Goal: Task Accomplishment & Management: Complete application form

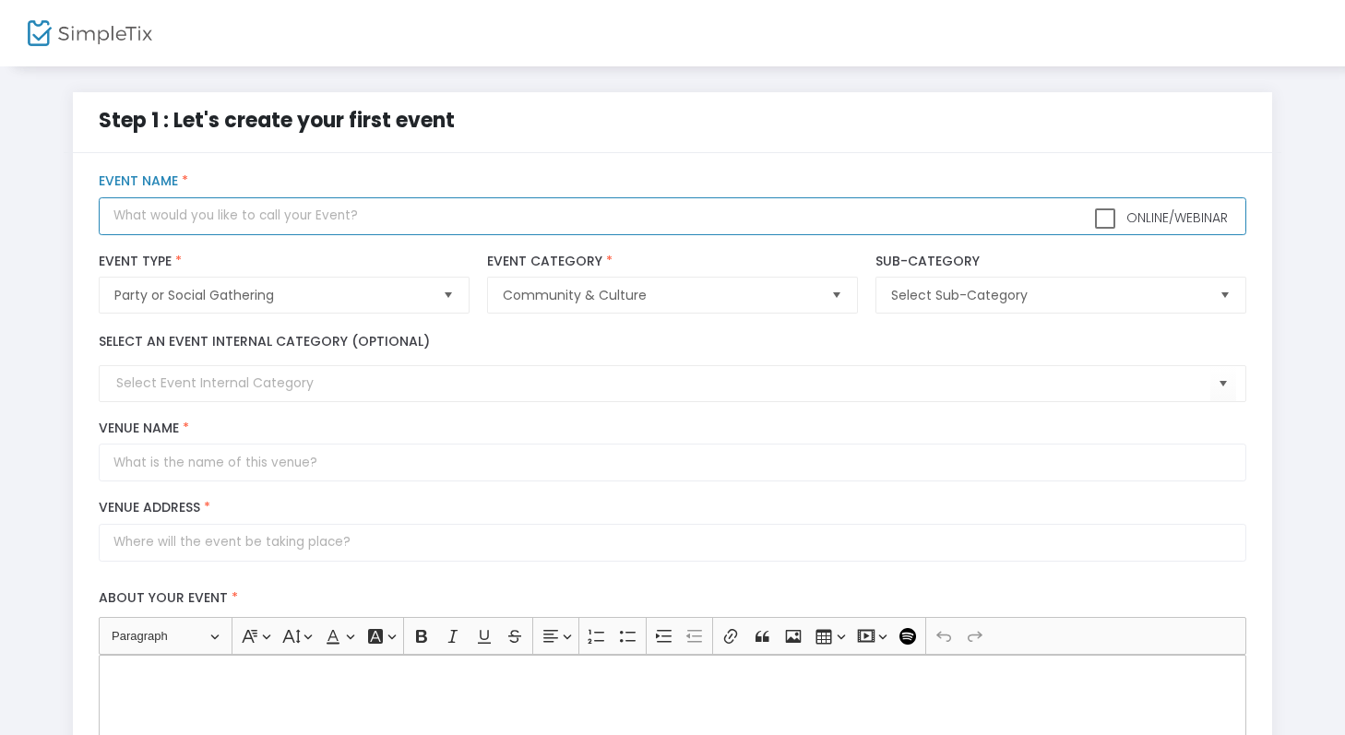
click at [396, 225] on input "text" at bounding box center [672, 216] width 1147 height 38
type input "linked market's diy phone charm!"
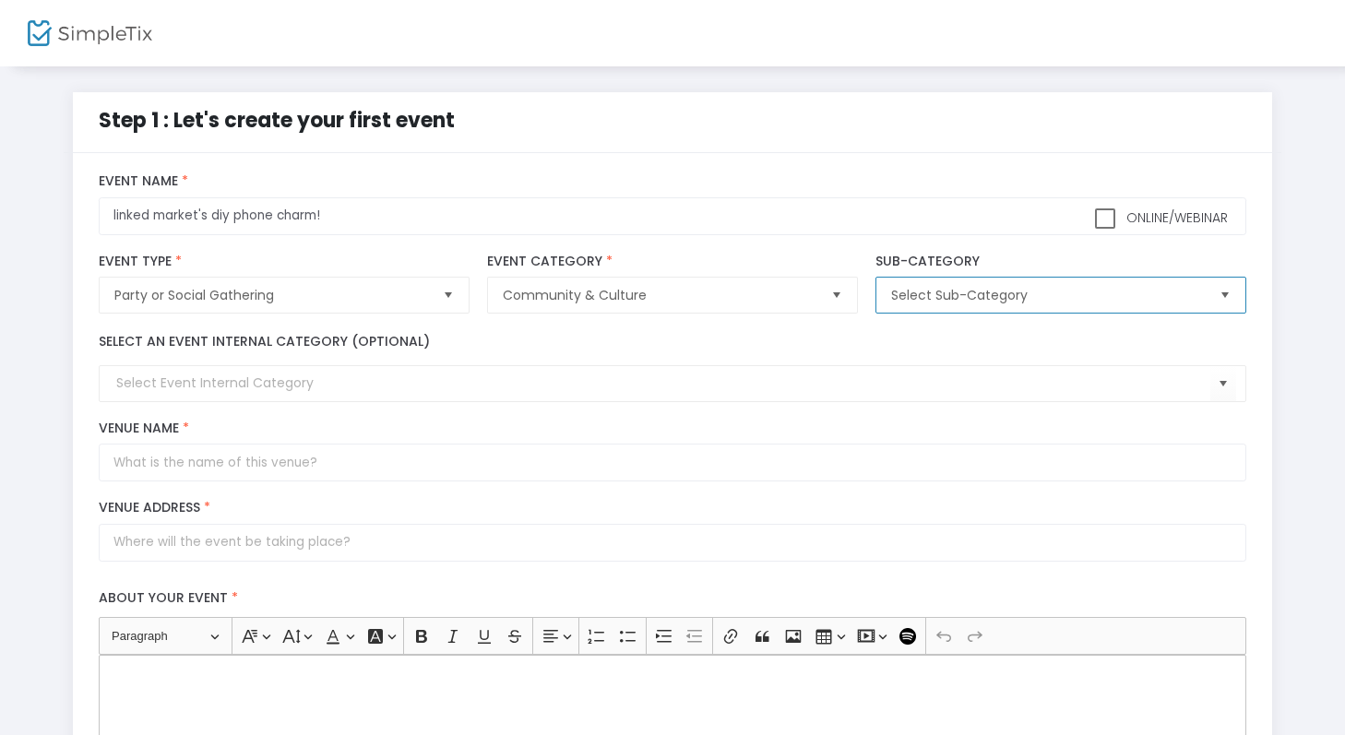
click at [938, 299] on span "Select Sub-Category" at bounding box center [1047, 295] width 313 height 18
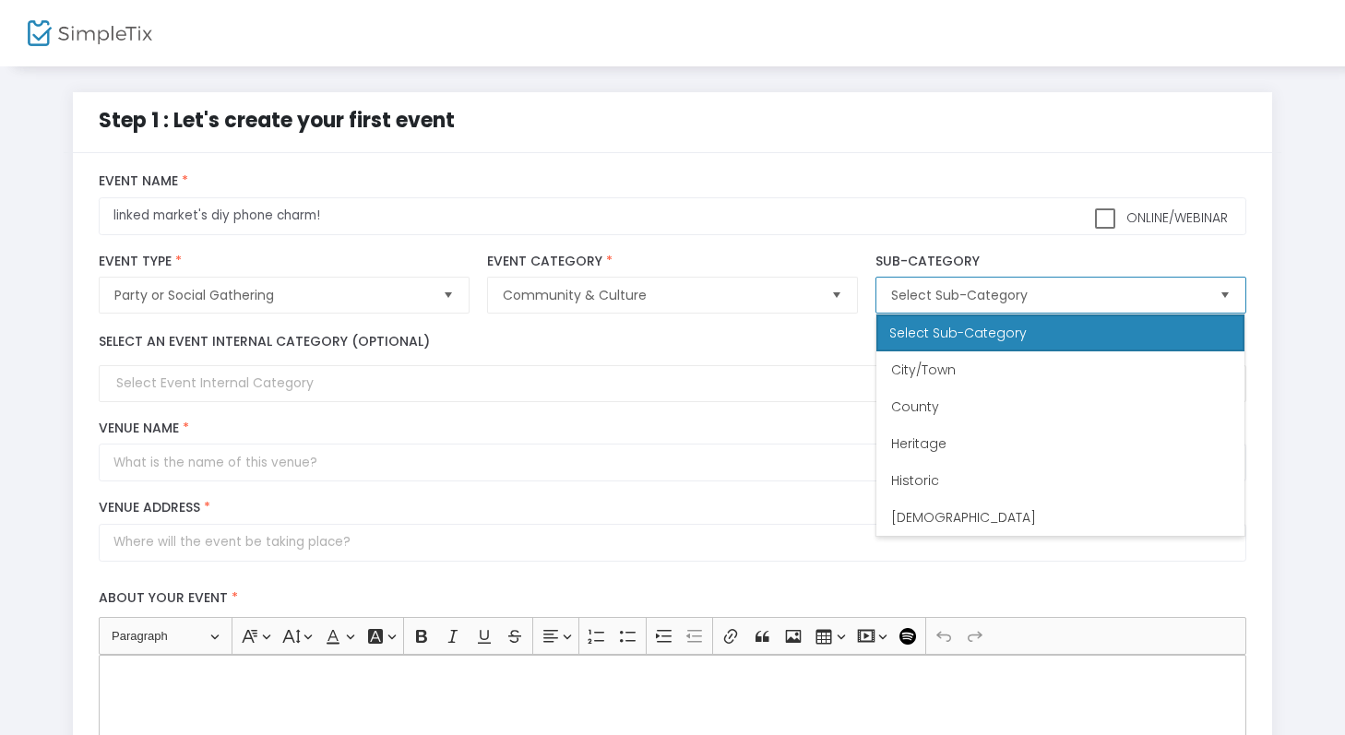
click at [938, 299] on span "Select Sub-Category" at bounding box center [1047, 295] width 313 height 18
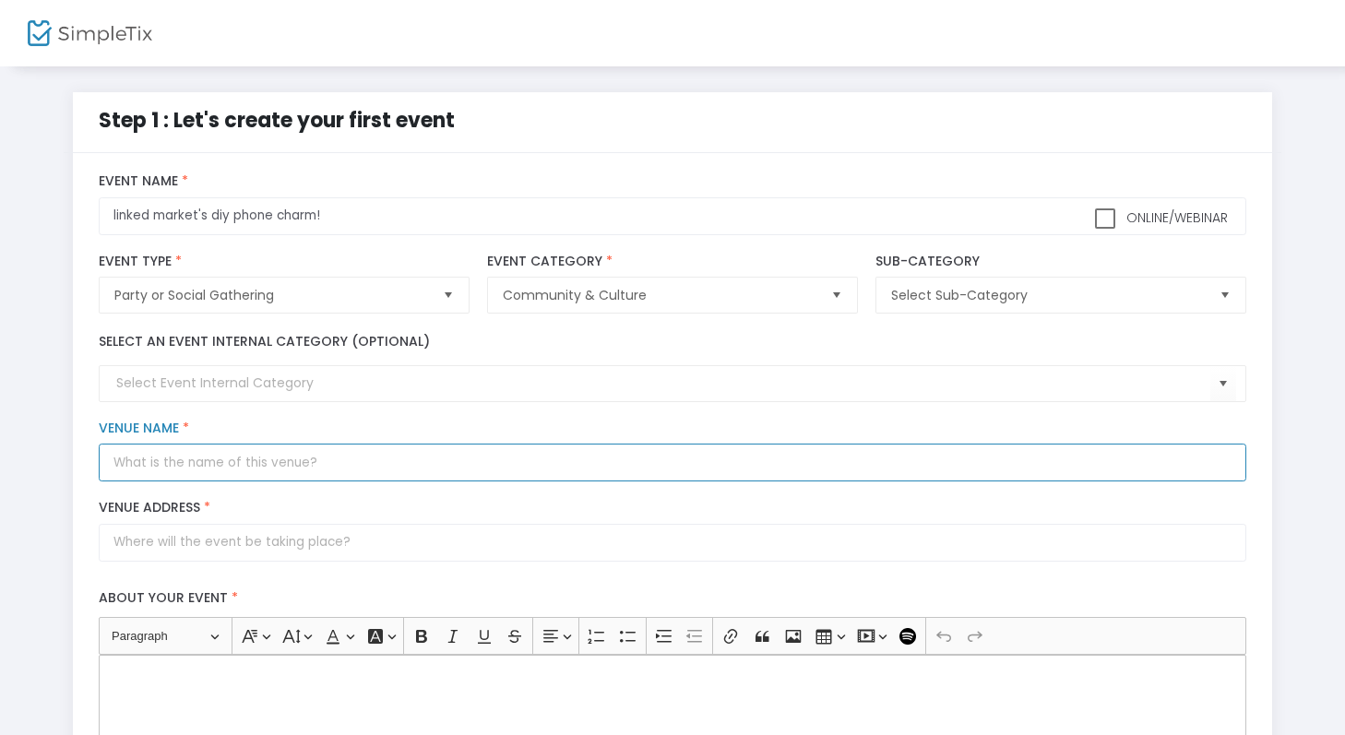
click at [373, 460] on input "Venue Name *" at bounding box center [672, 463] width 1147 height 38
type input "4"
type input "Linked Market"
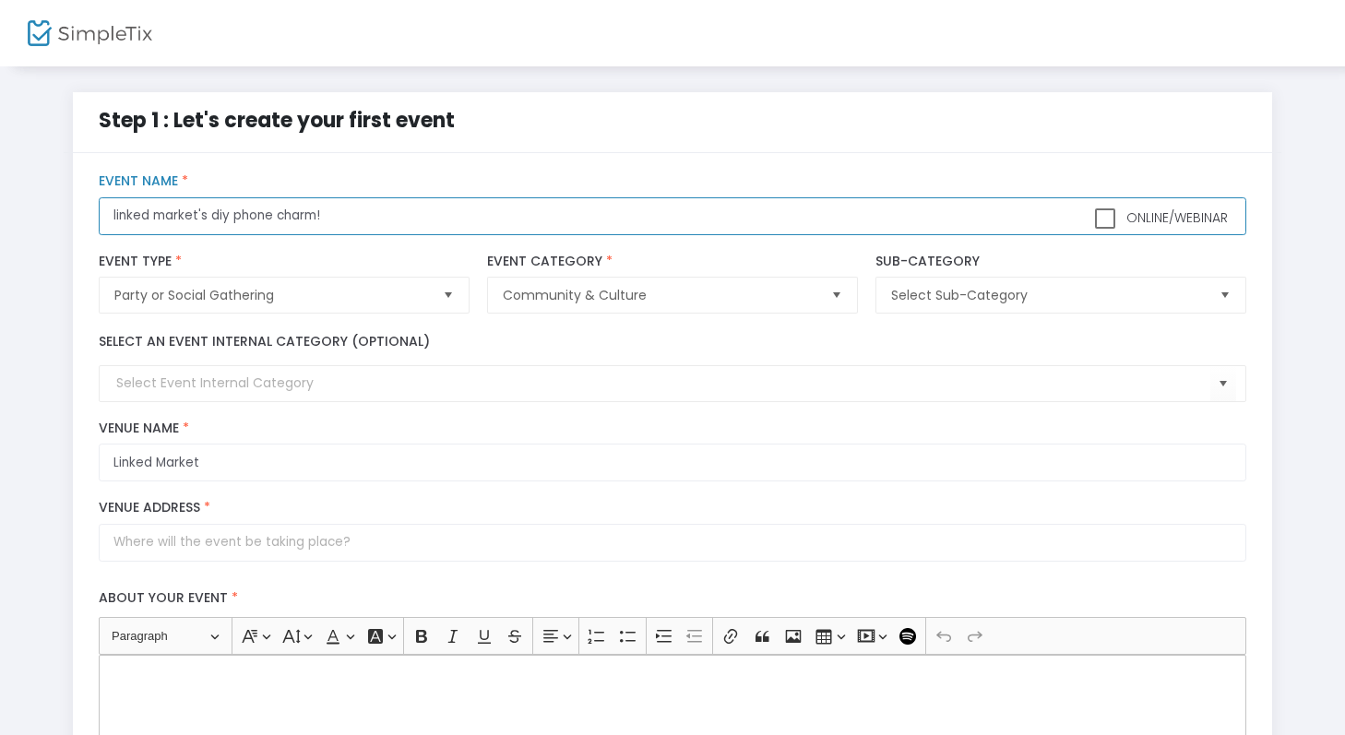
drag, startPoint x: 214, startPoint y: 212, endPoint x: 13, endPoint y: 204, distance: 201.3
click at [13, 204] on div "Step 1 : Let's create your first event title : linked market's diy phone charm!…" at bounding box center [672, 700] width 1345 height 1271
type input "diy phone charm!"
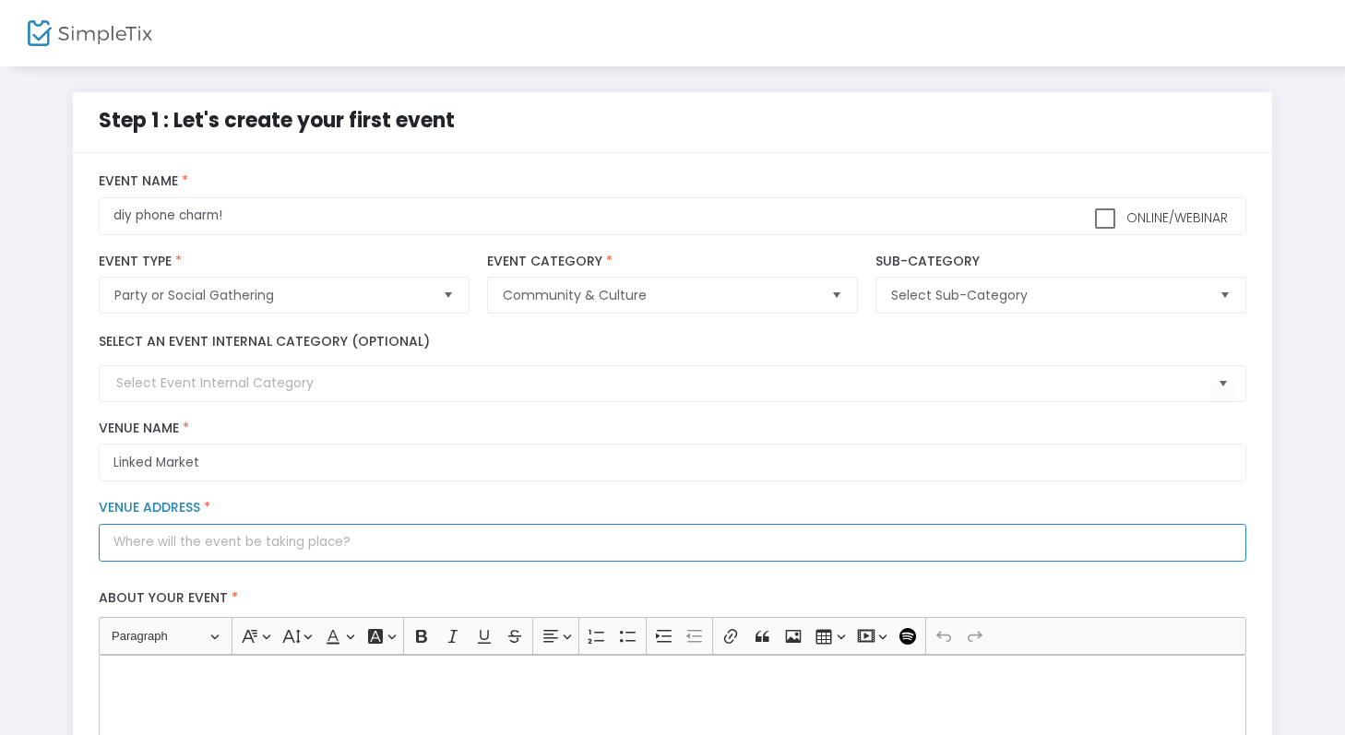
click at [266, 540] on input "Venue Address *" at bounding box center [672, 543] width 1147 height 38
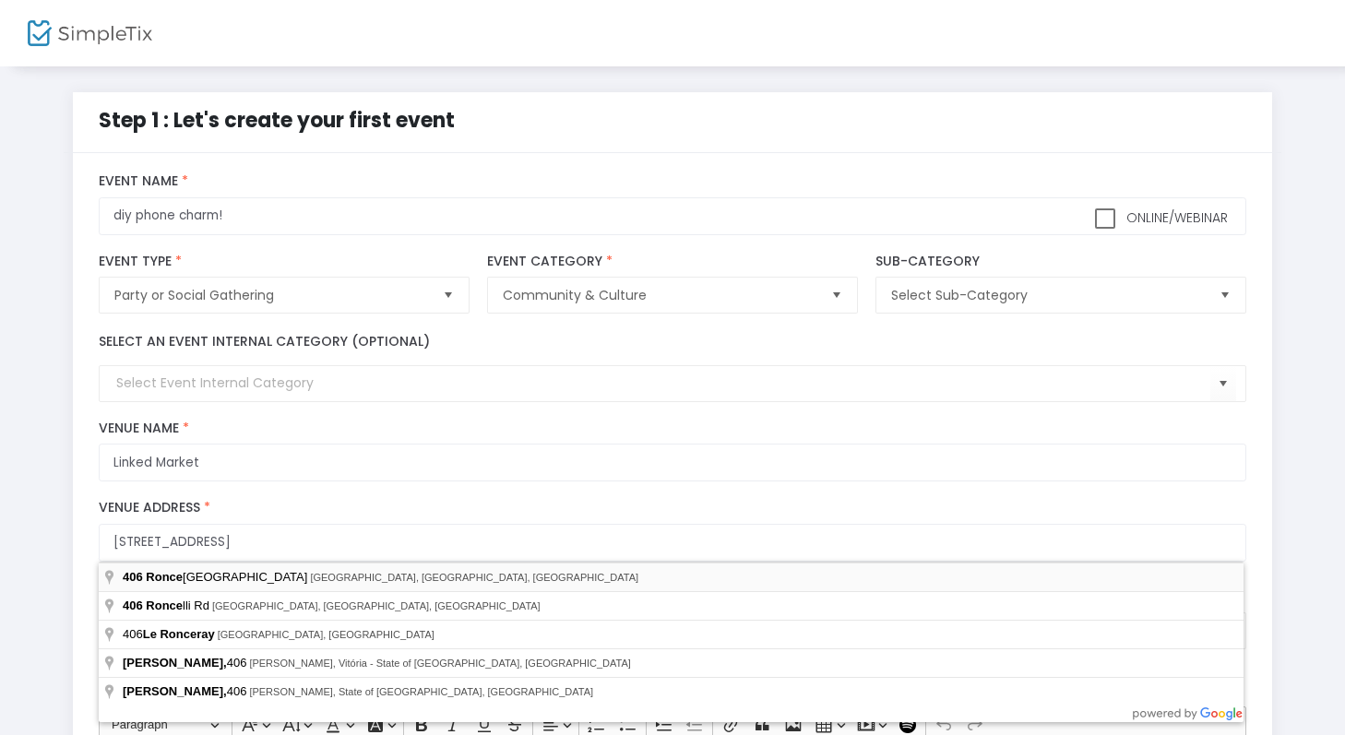
type input "[STREET_ADDRESS]"
type input "[GEOGRAPHIC_DATA]"
type input "M6R 2M9"
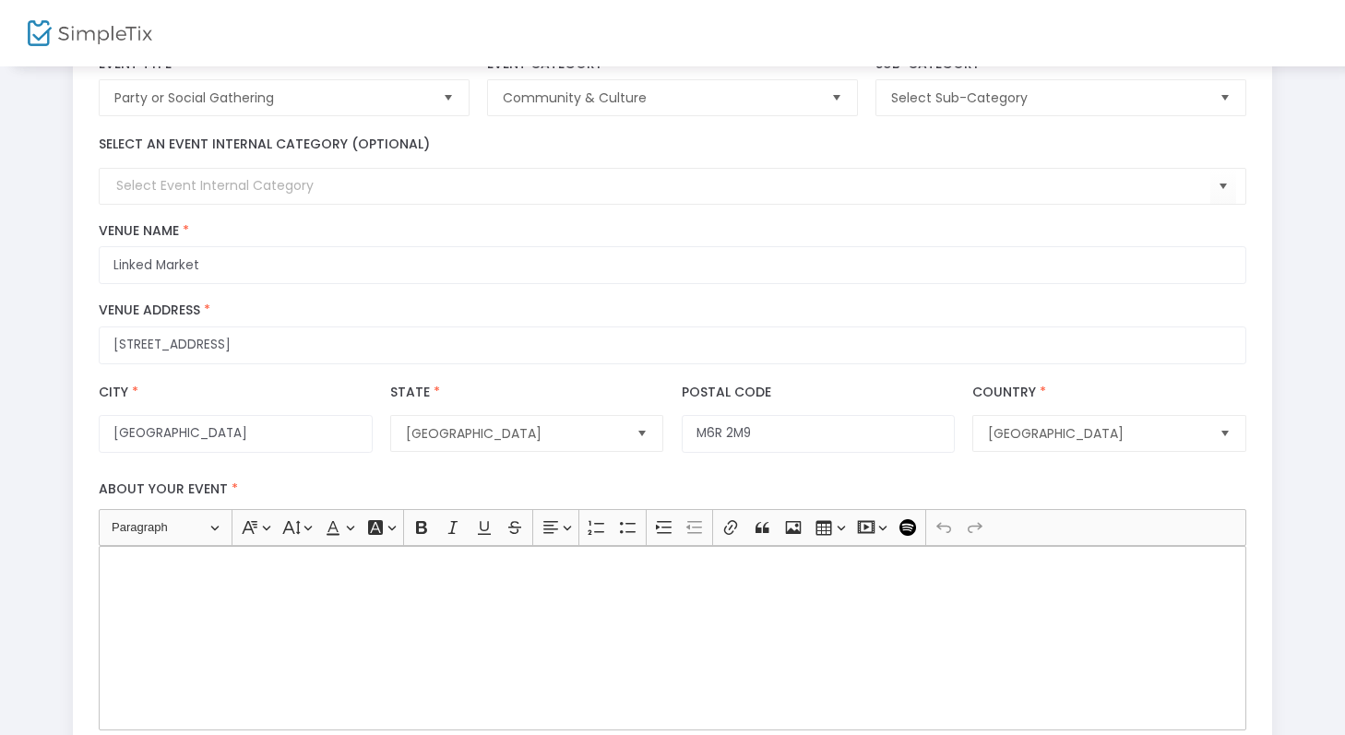
scroll to position [220, 0]
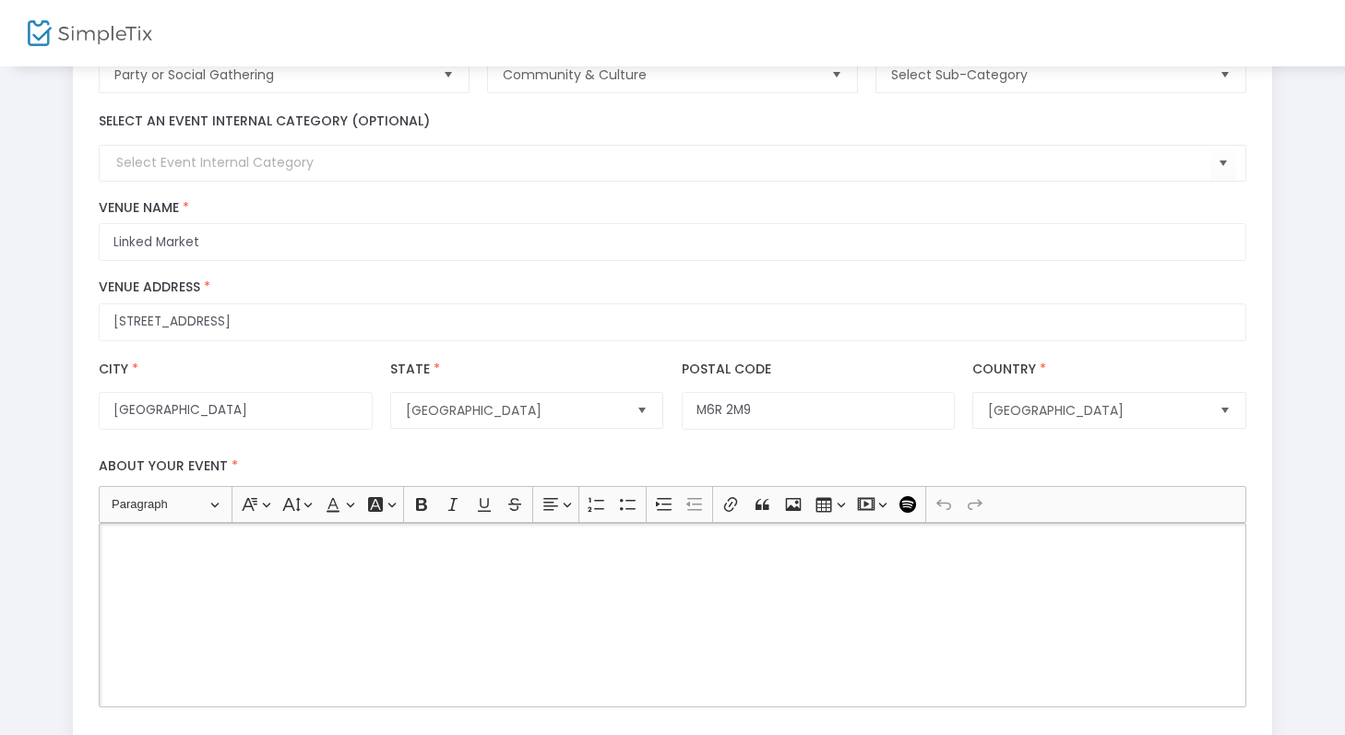
click at [489, 590] on div "Rich Text Editor, main" at bounding box center [672, 615] width 1147 height 185
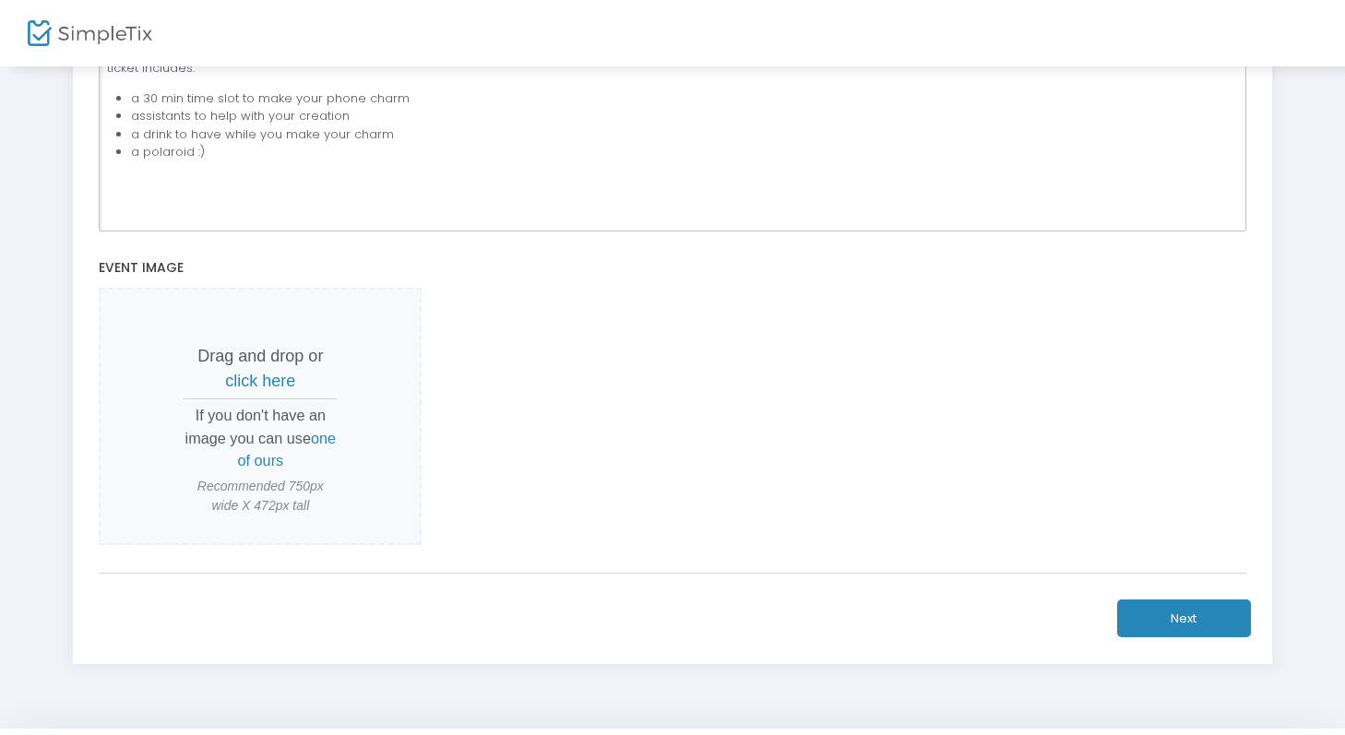
scroll to position [745, 0]
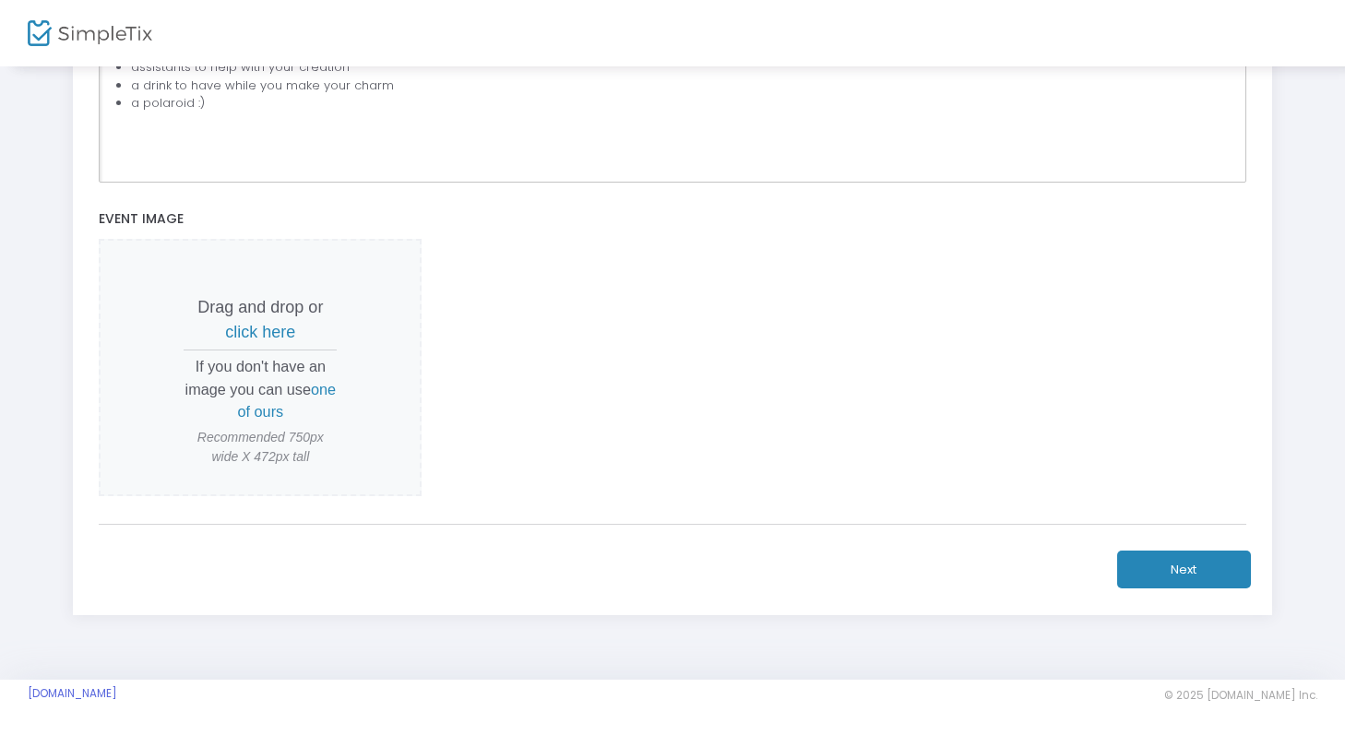
click at [1182, 571] on button "Next" at bounding box center [1184, 570] width 134 height 38
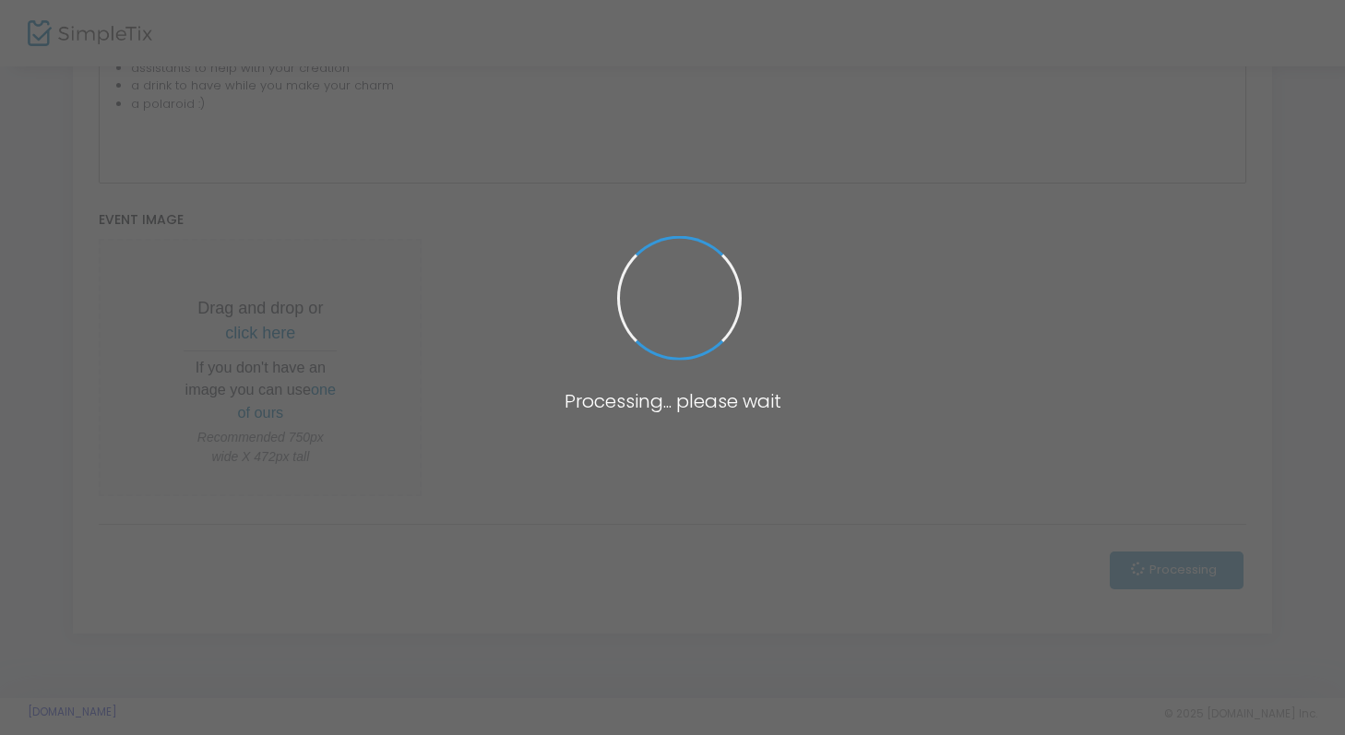
scroll to position [0, 0]
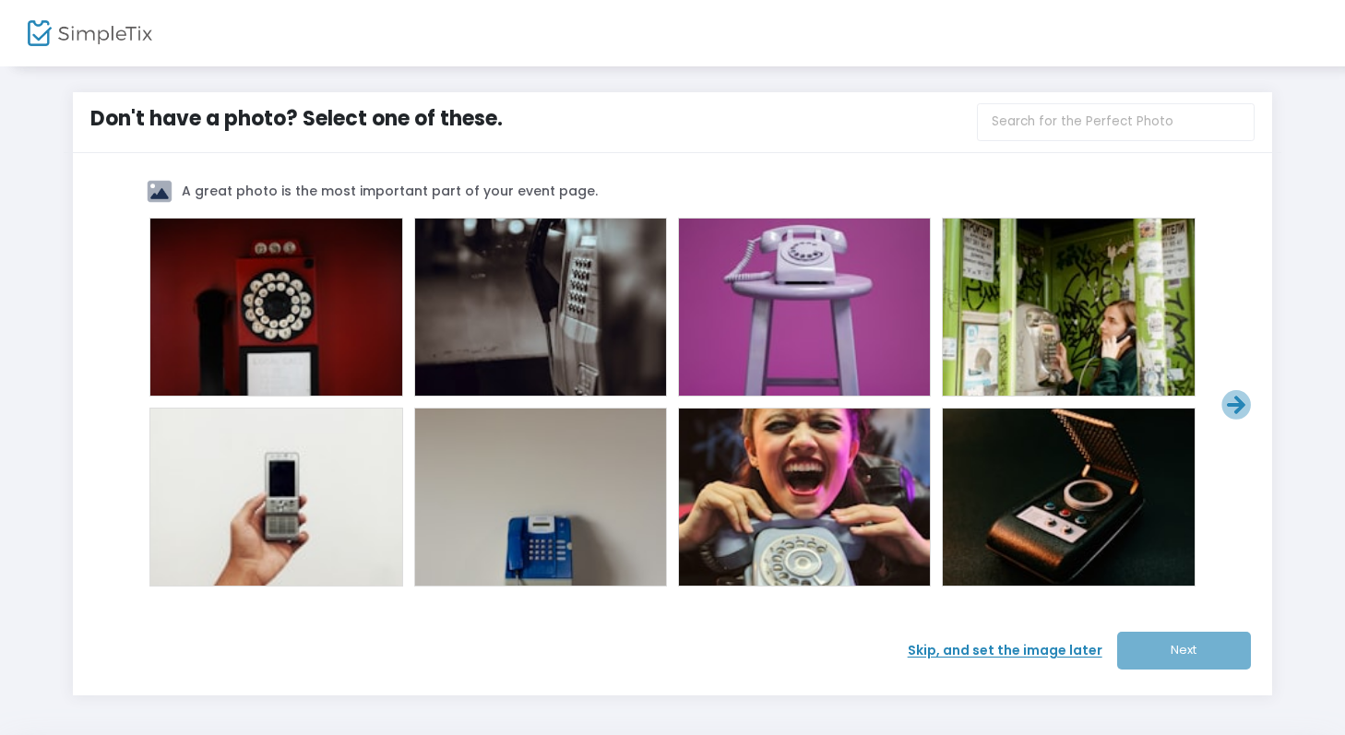
click at [1056, 653] on span "Skip, and set the image later" at bounding box center [1012, 650] width 209 height 19
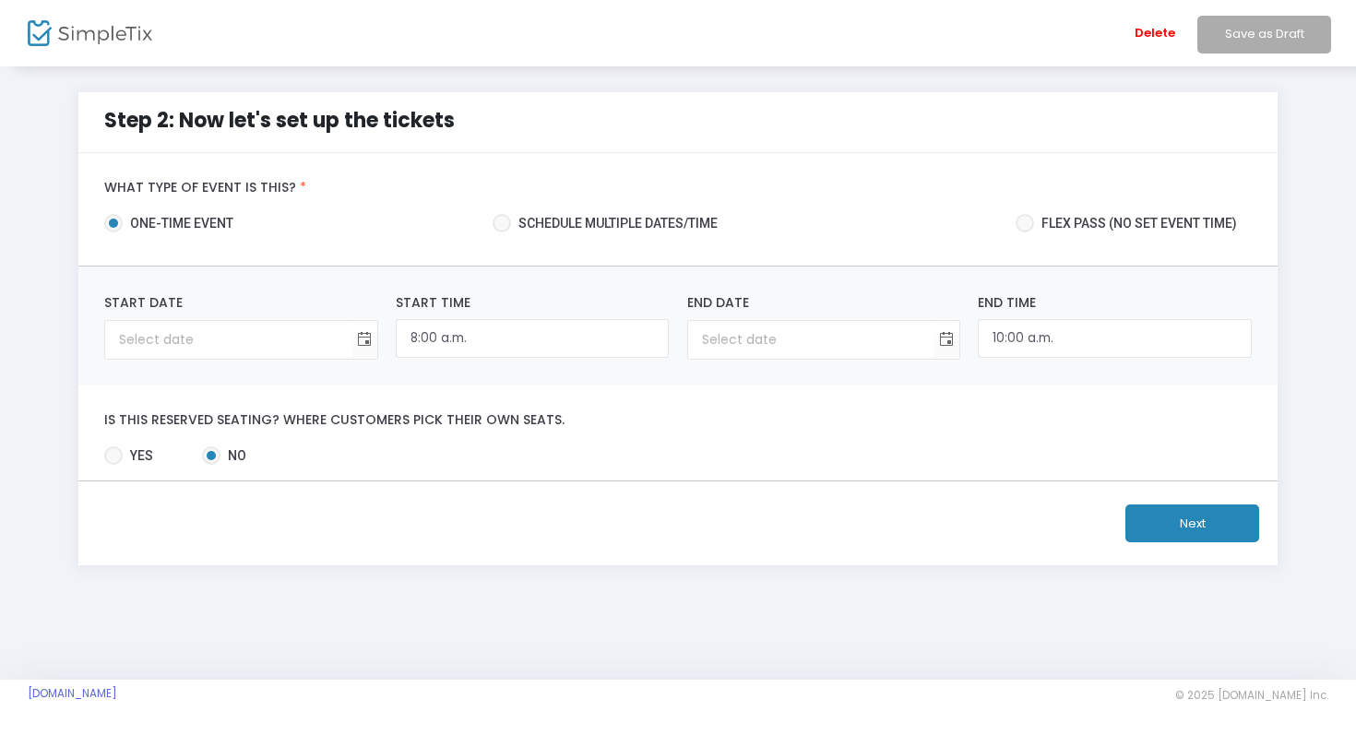
click at [568, 223] on span "Schedule multiple dates/time" at bounding box center [614, 223] width 207 height 19
click at [502, 232] on input "Schedule multiple dates/time" at bounding box center [501, 232] width 1 height 1
radio input "true"
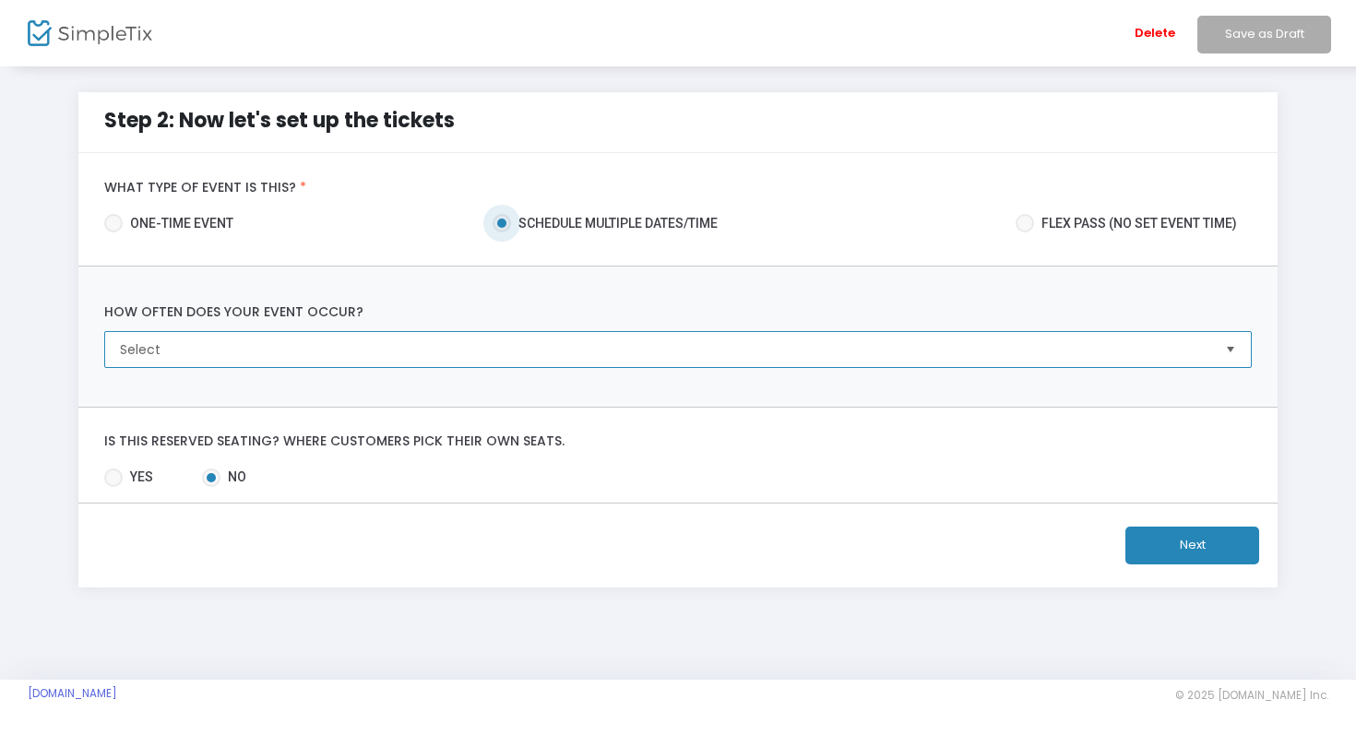
click at [458, 353] on span "Select" at bounding box center [665, 349] width 1090 height 18
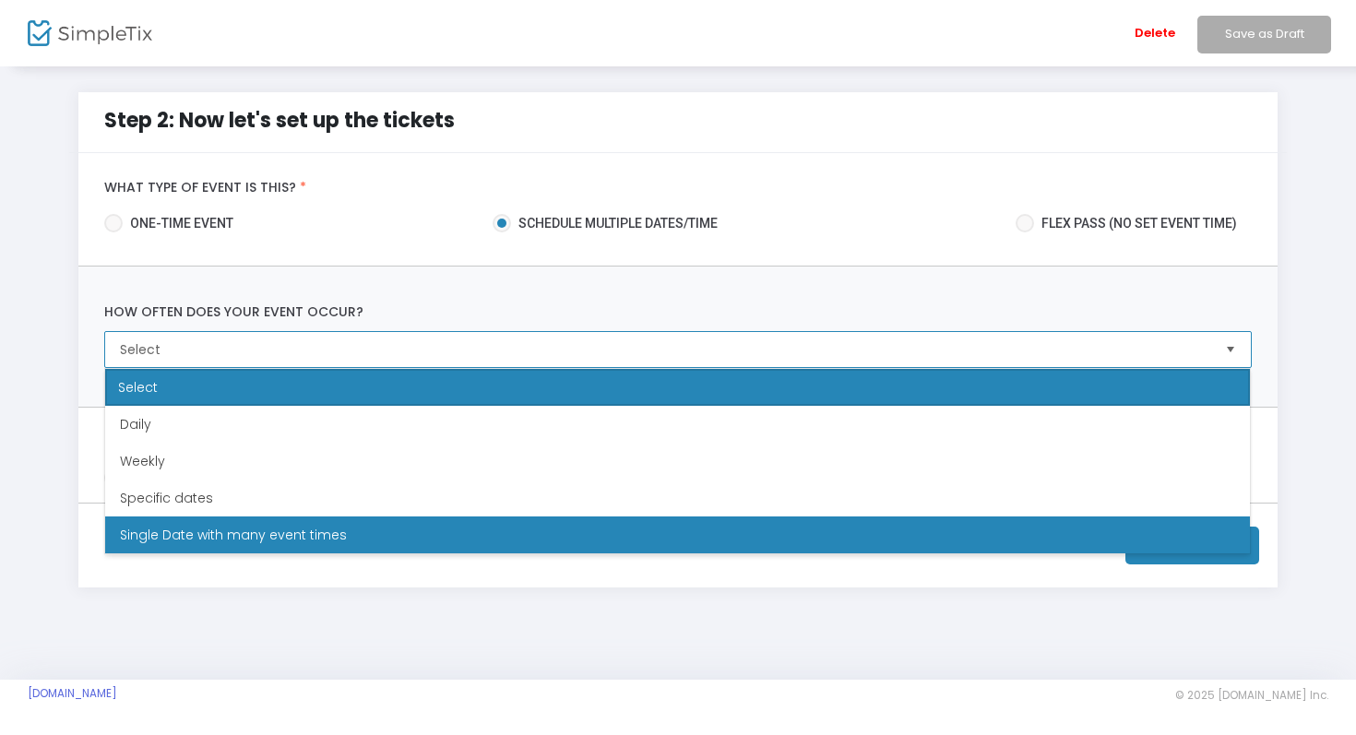
click at [327, 527] on span "Single Date with many event times" at bounding box center [233, 535] width 227 height 18
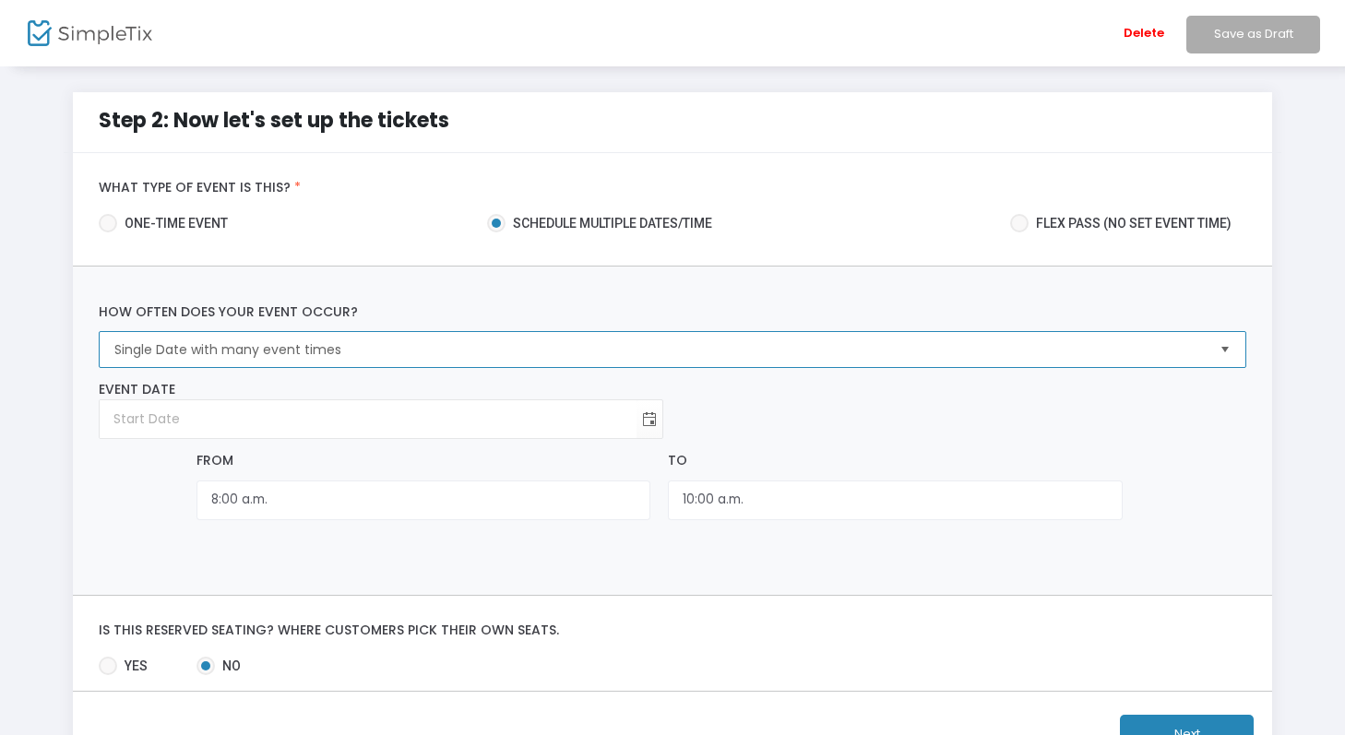
click at [375, 357] on span "Single Date with many event times" at bounding box center [659, 349] width 1090 height 18
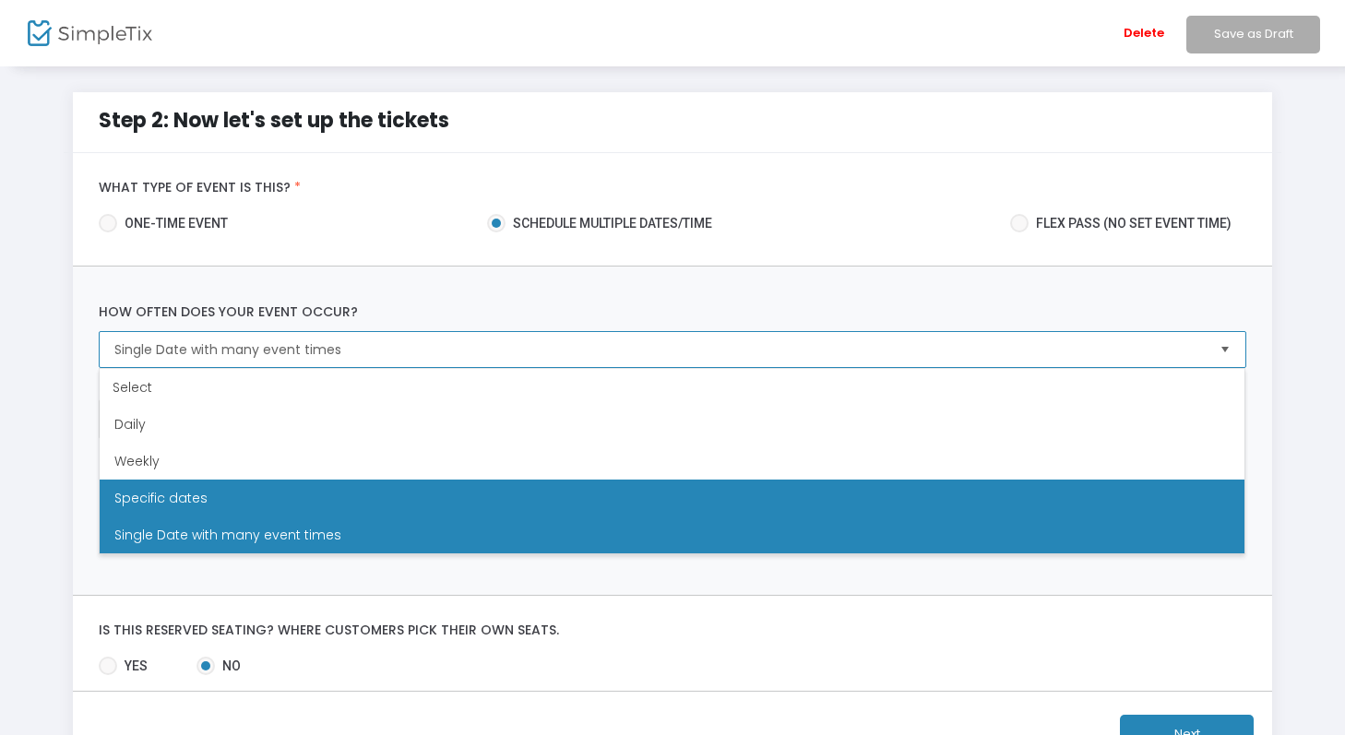
click at [294, 487] on li "Specific dates" at bounding box center [672, 498] width 1145 height 37
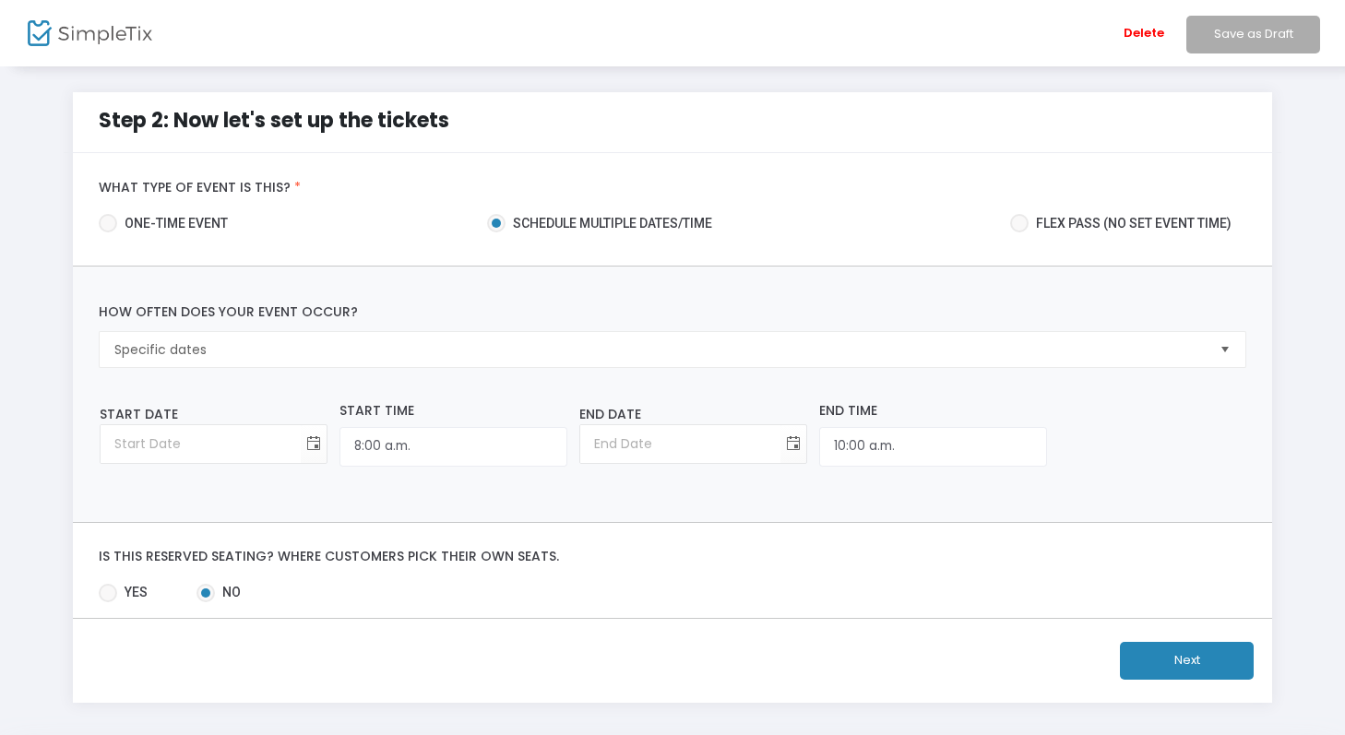
click at [529, 327] on label "How often does your event occur?" at bounding box center [672, 312] width 1165 height 39
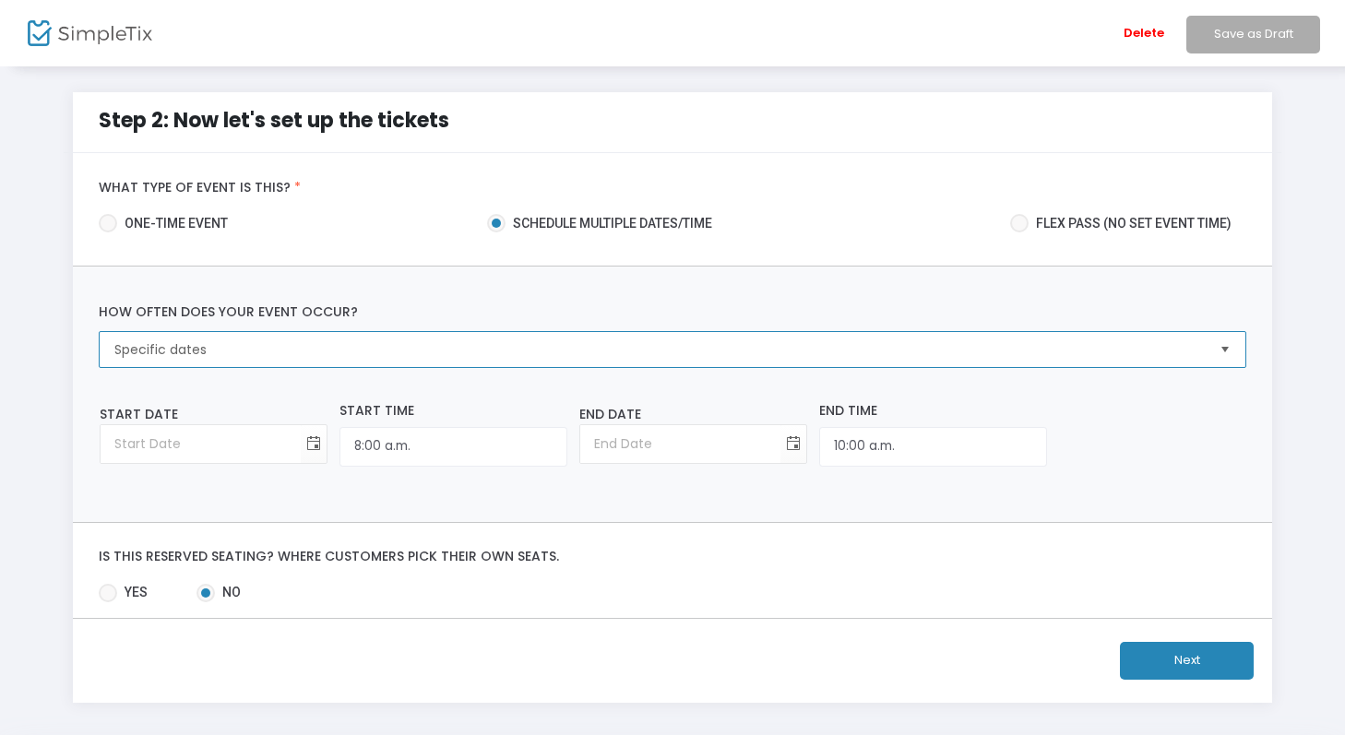
click at [479, 338] on span "Specific dates" at bounding box center [659, 349] width 1104 height 35
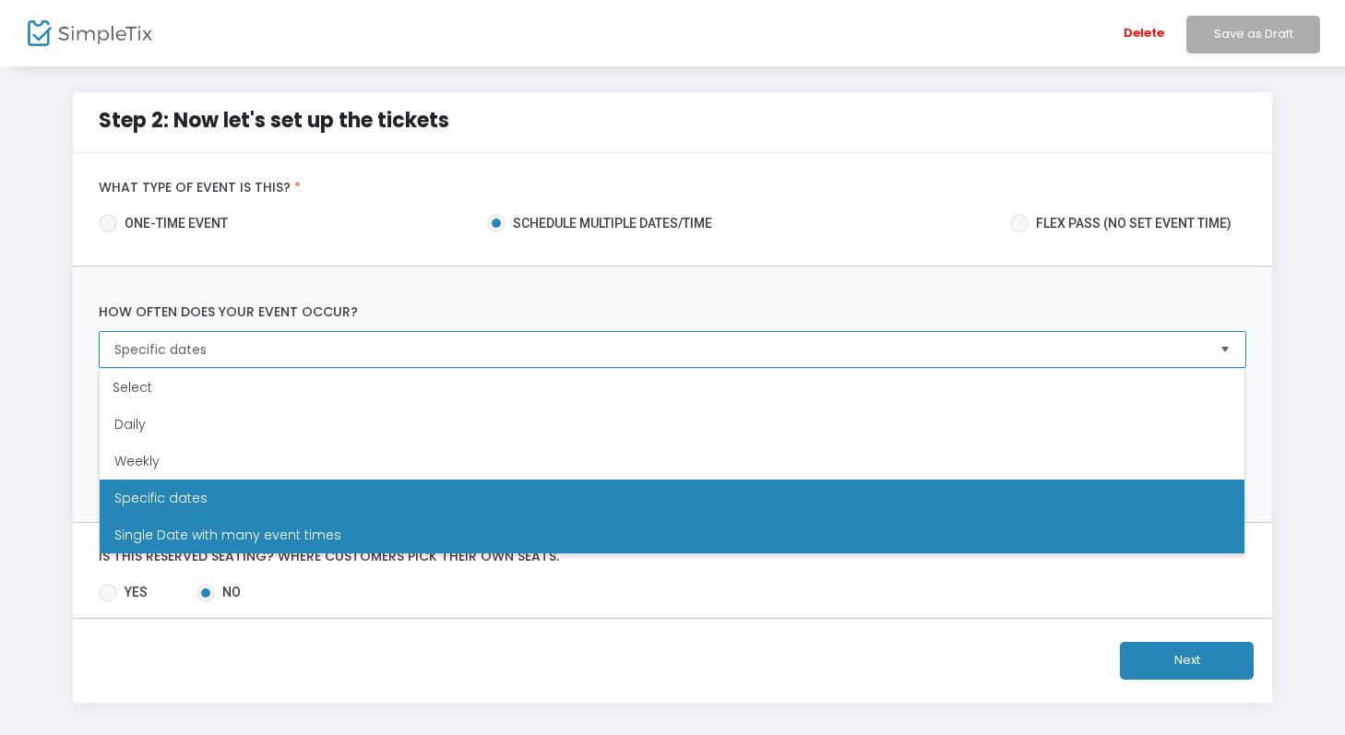
click at [363, 522] on li "Single Date with many event times" at bounding box center [672, 535] width 1145 height 37
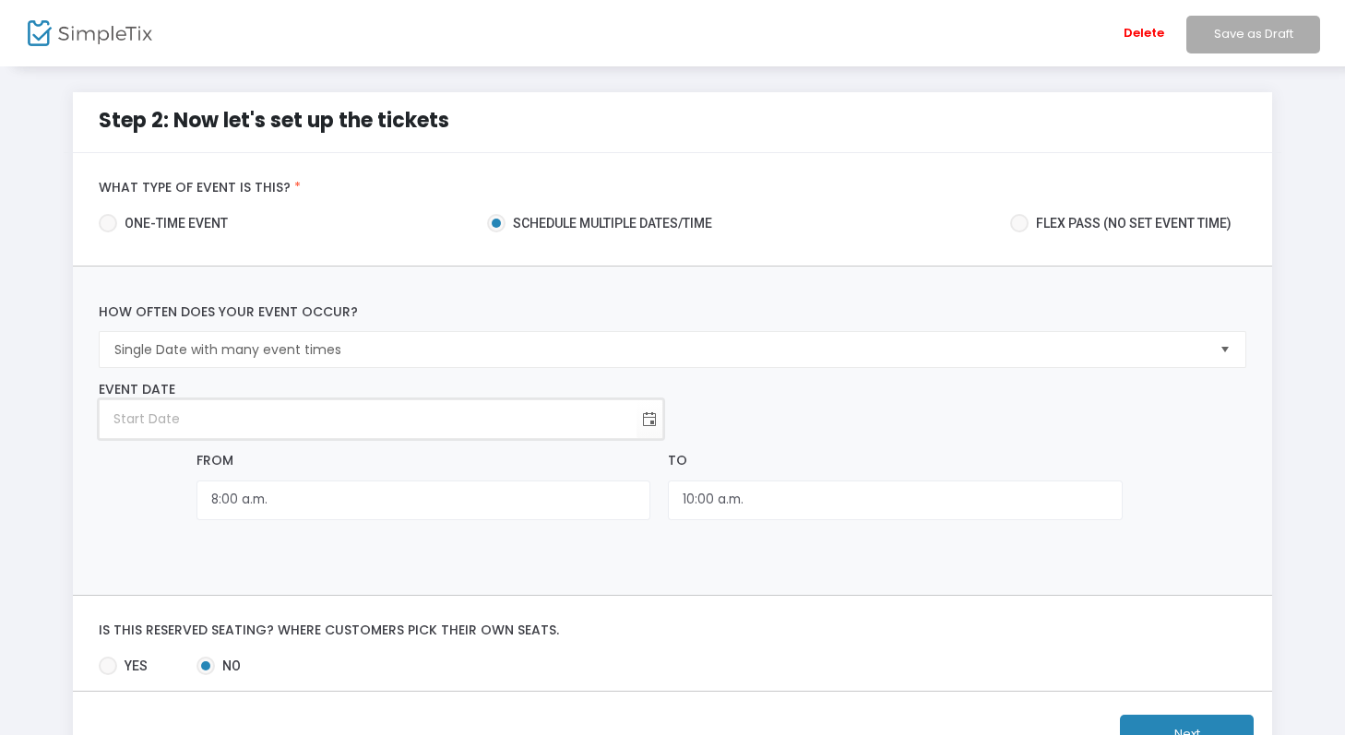
type input "year-month-day"
click at [530, 408] on input "year-month-day" at bounding box center [368, 419] width 537 height 38
click at [638, 413] on span "Toggle calendar" at bounding box center [650, 419] width 30 height 30
type input "year-month-day"
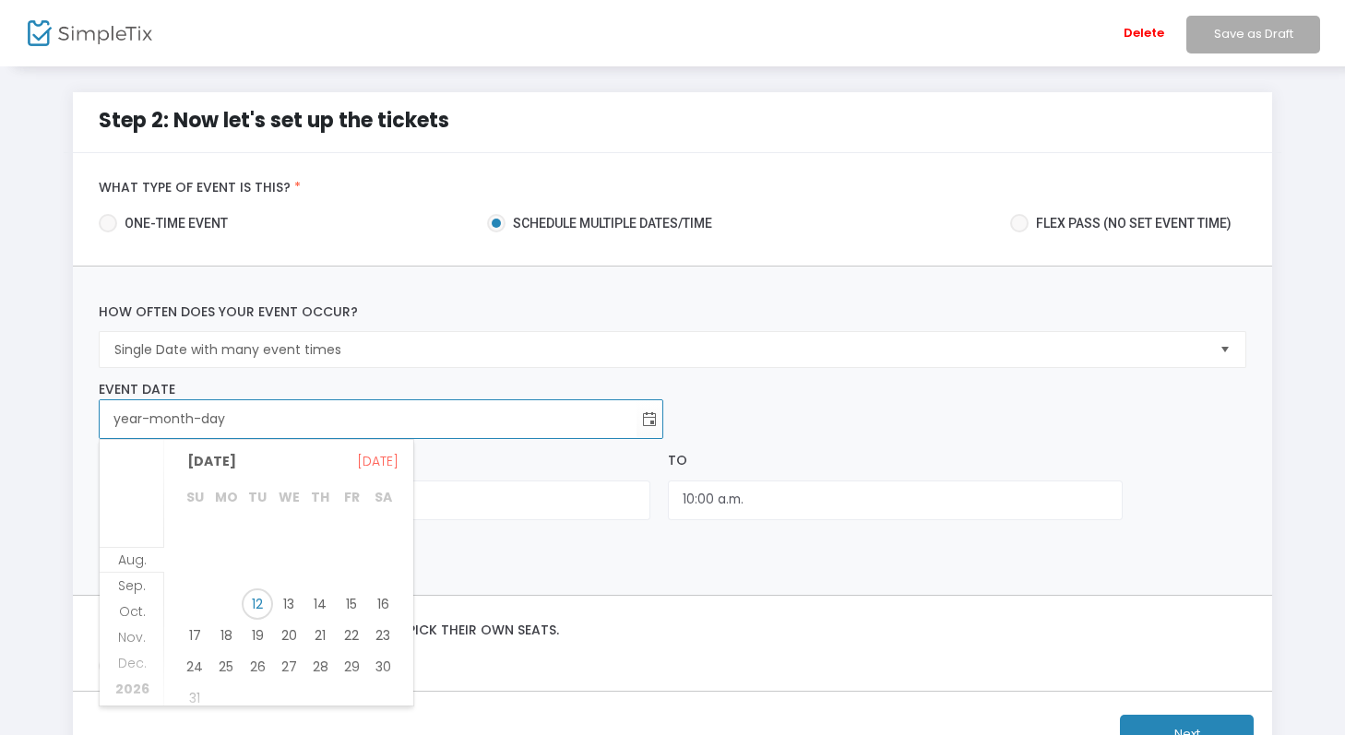
click at [566, 404] on input "year-month-day" at bounding box center [368, 419] width 537 height 38
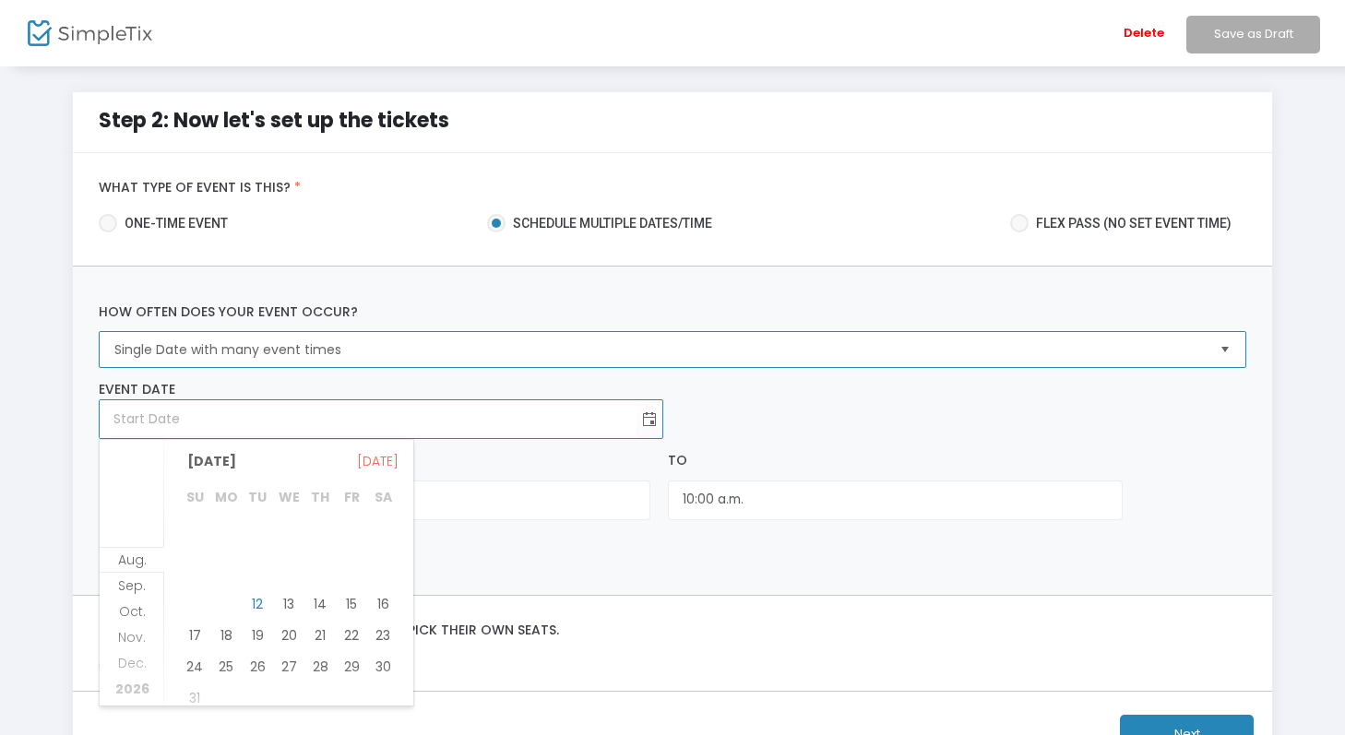
click at [549, 338] on span "Single Date with many event times" at bounding box center [659, 349] width 1104 height 35
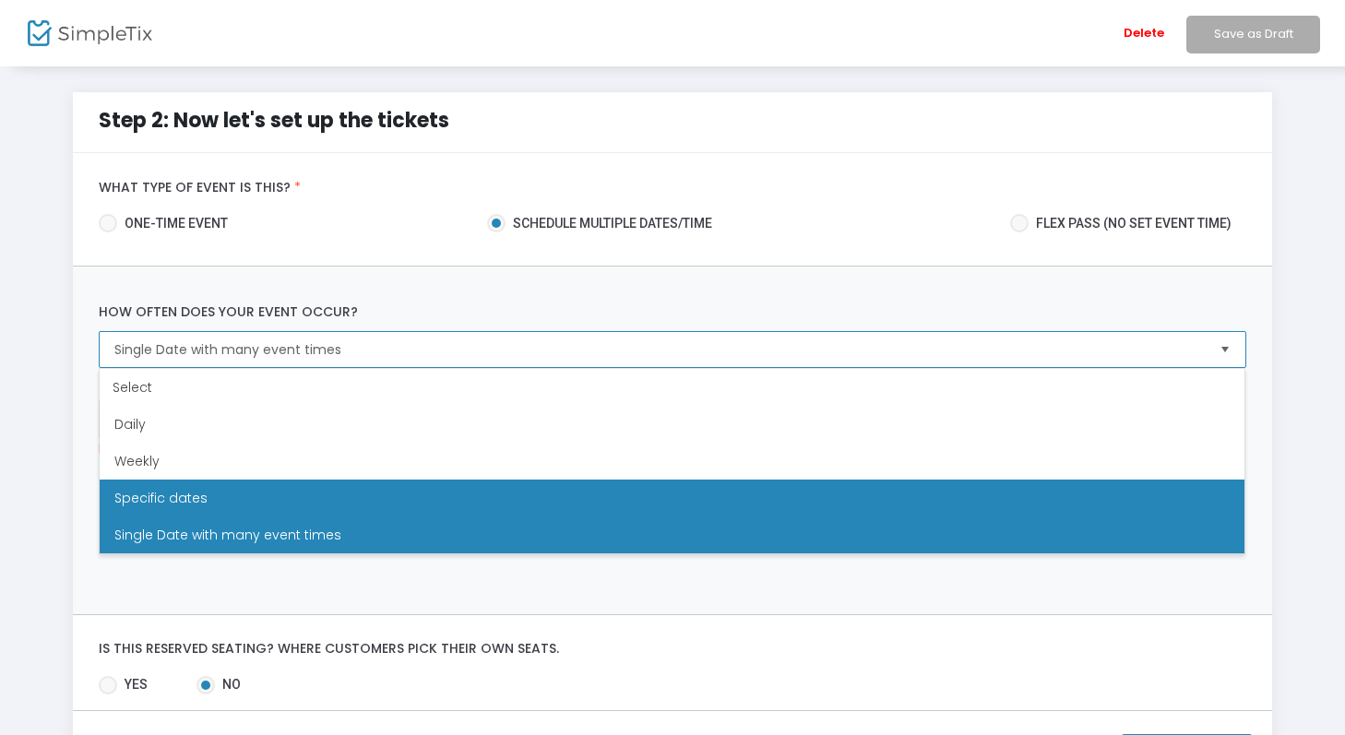
click at [395, 496] on li "Specific dates" at bounding box center [672, 498] width 1145 height 37
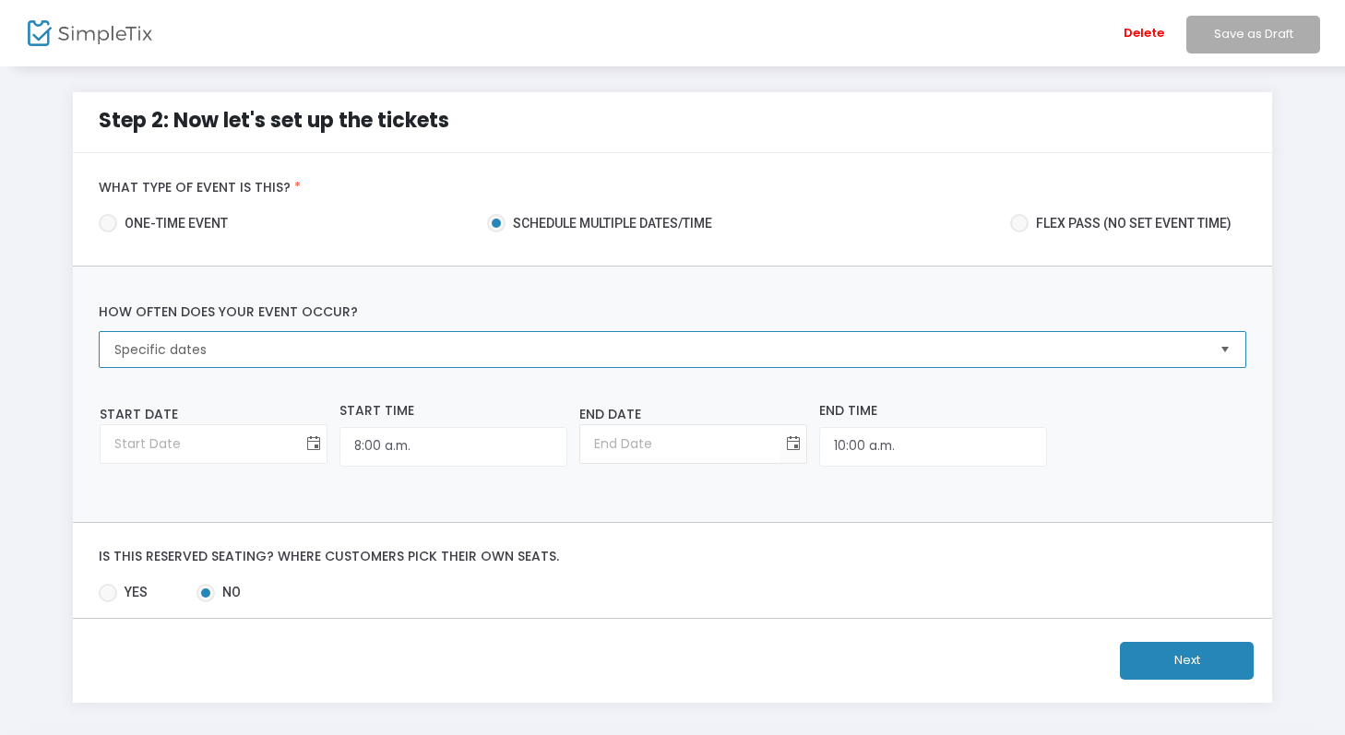
click at [299, 446] on span "Toggle calendar" at bounding box center [314, 444] width 30 height 30
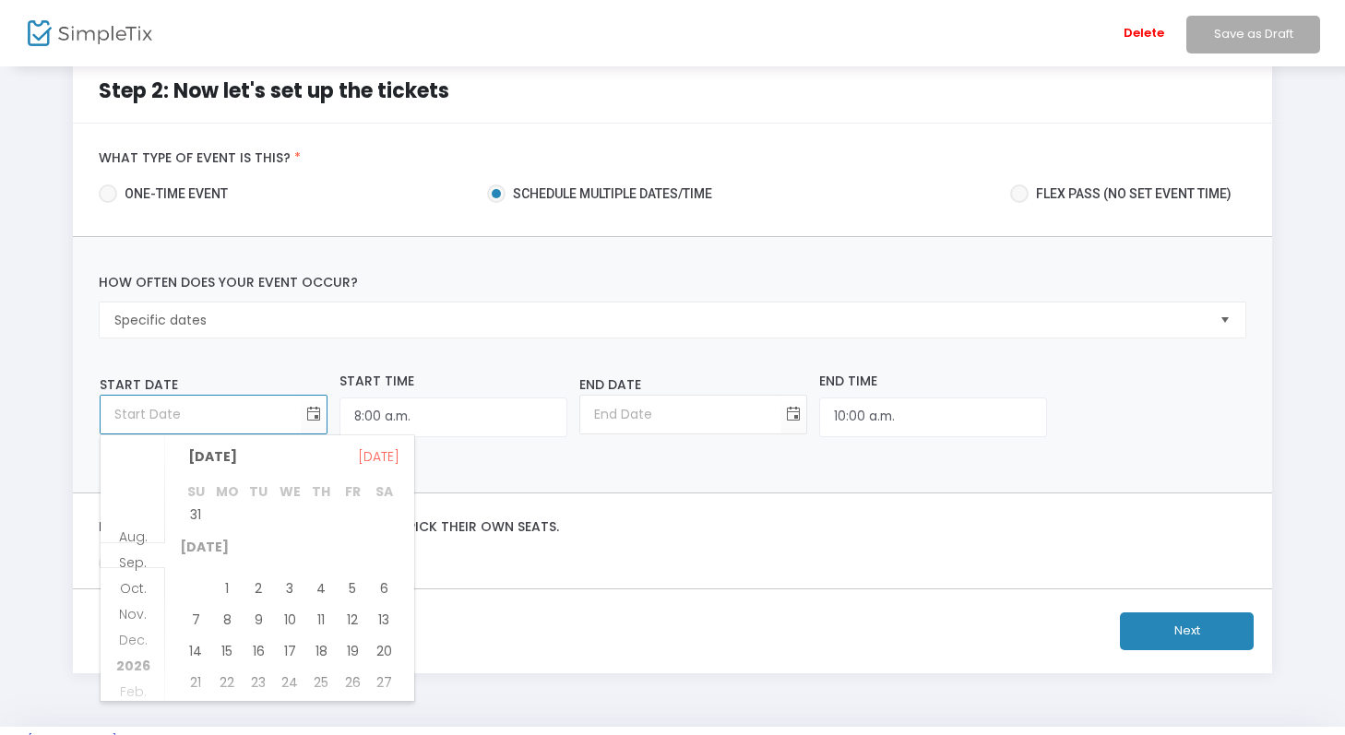
scroll to position [30, 0]
click at [387, 609] on span "13" at bounding box center [383, 618] width 31 height 31
type input "[DATE]"
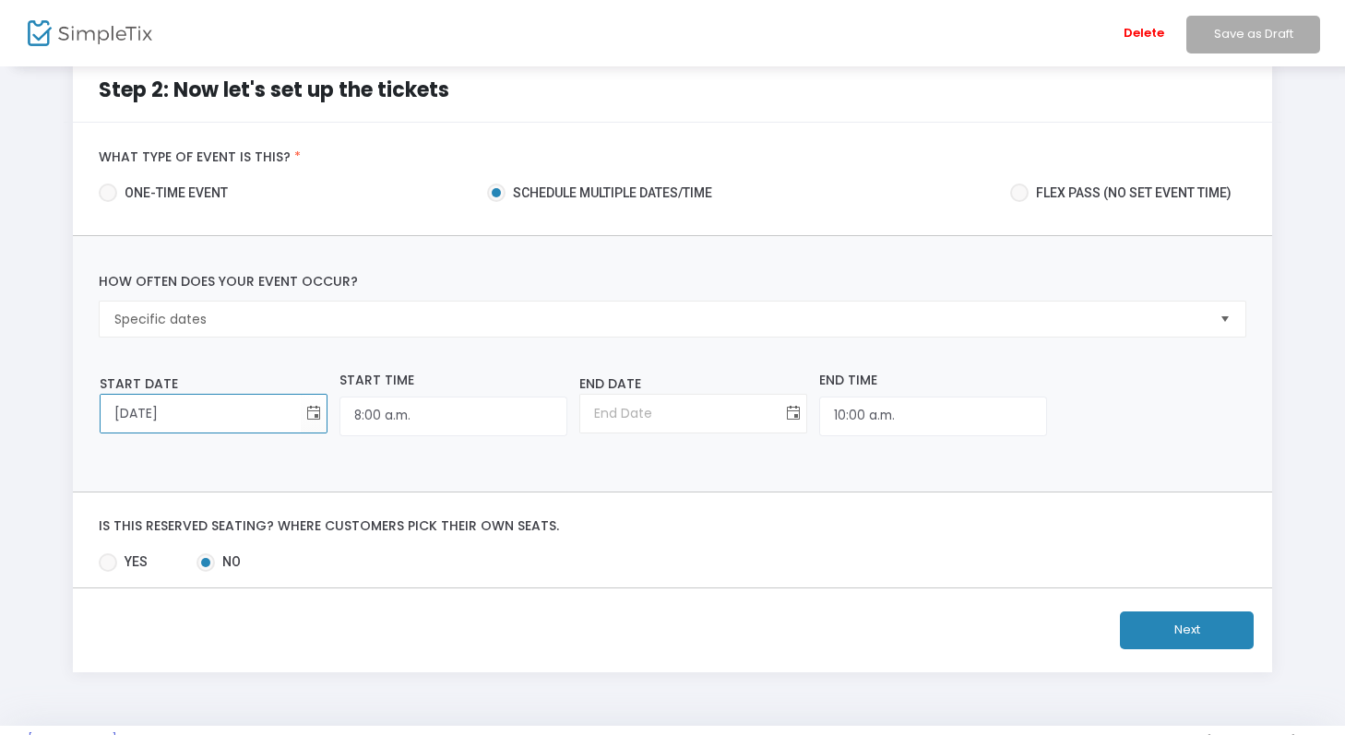
click at [779, 416] on span "Toggle calendar" at bounding box center [794, 414] width 30 height 30
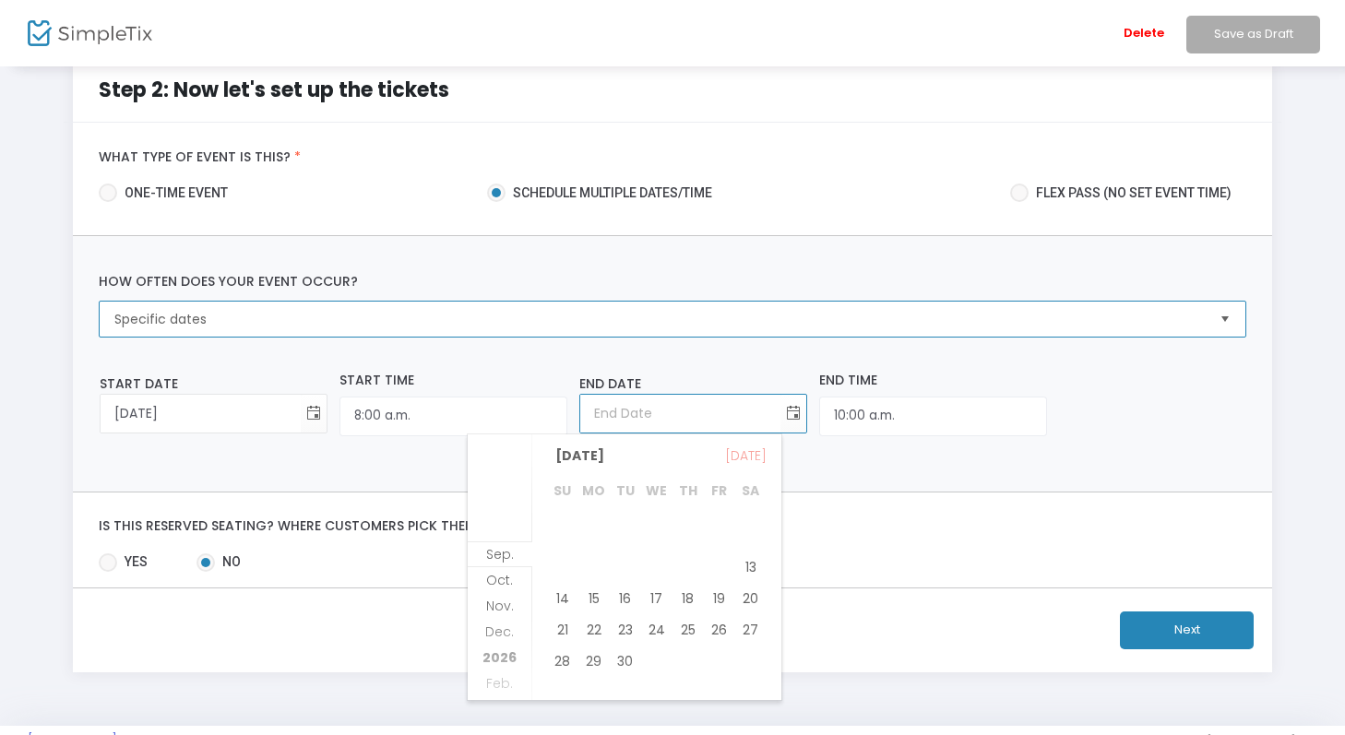
click at [578, 337] on kendo-dropdownlist "Specific dates" at bounding box center [672, 319] width 1147 height 37
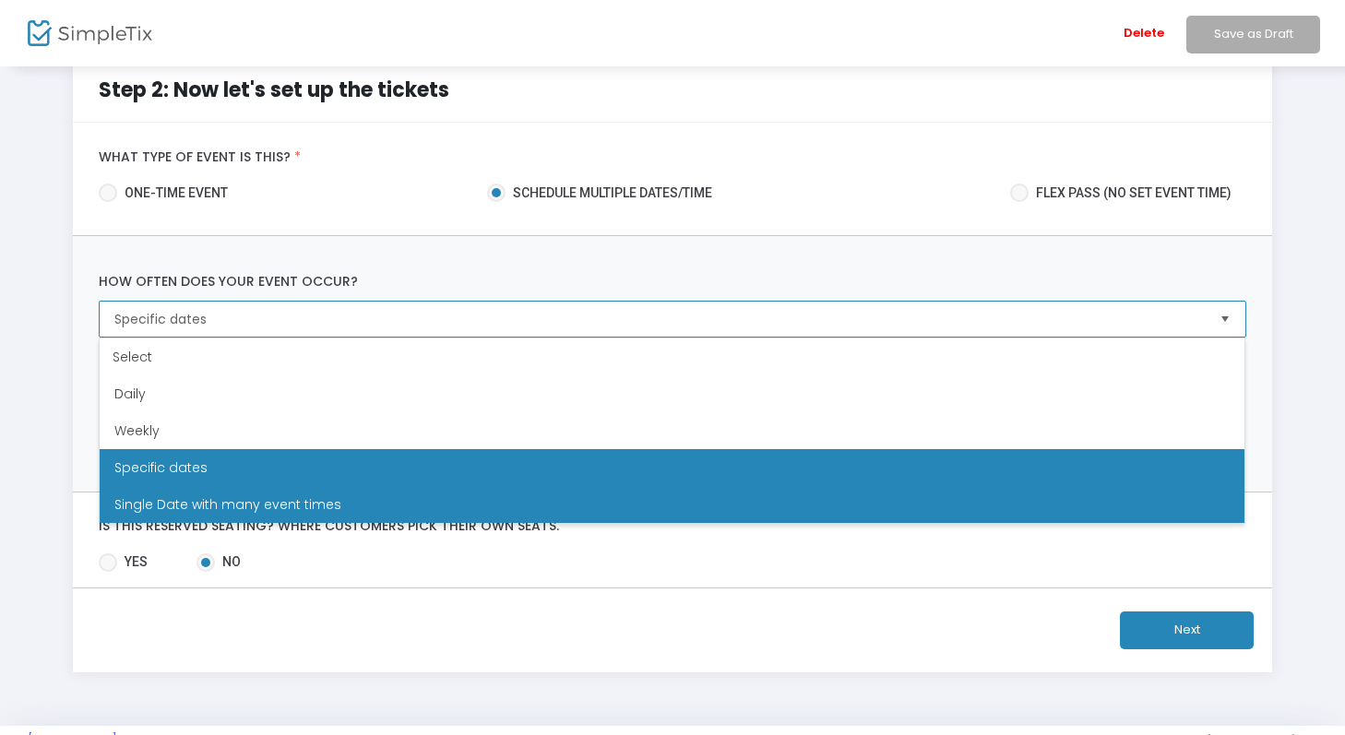
click at [480, 504] on li "Single Date with many event times" at bounding box center [672, 504] width 1145 height 37
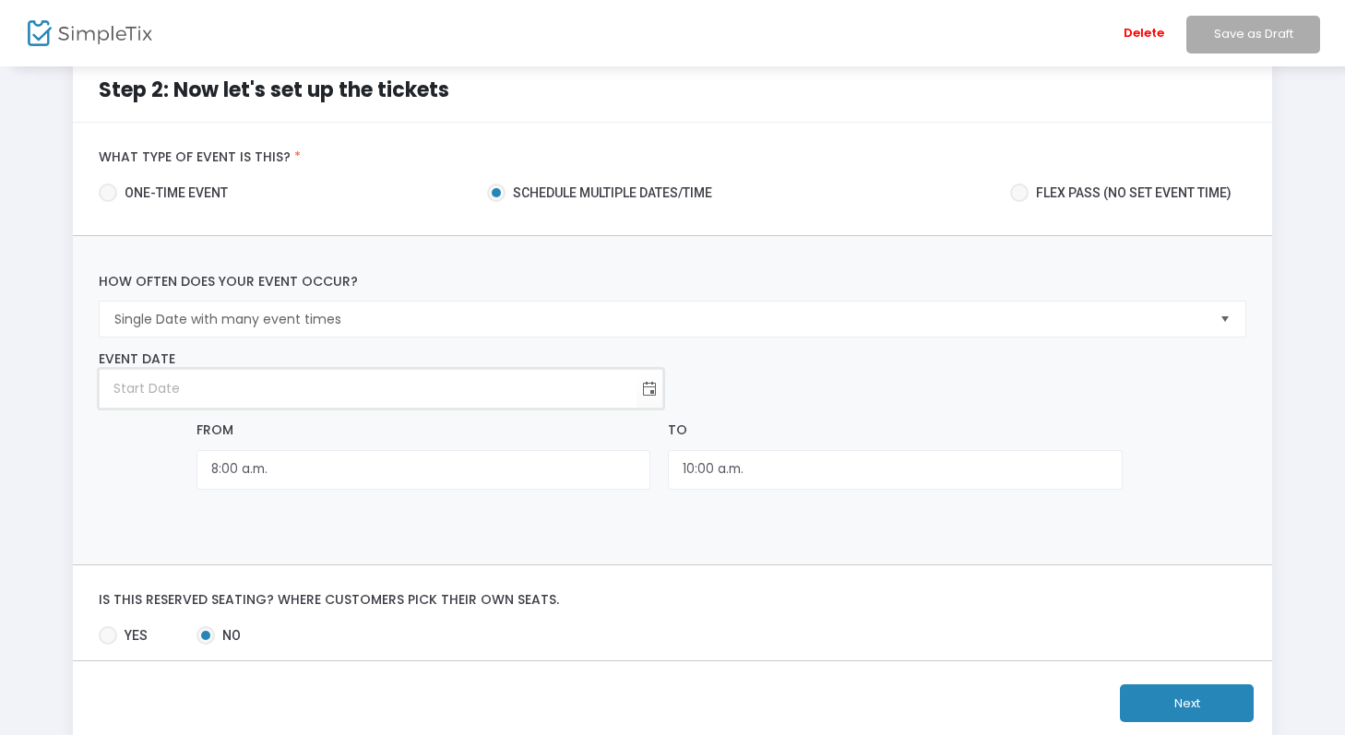
type input "year-month-day"
click at [403, 382] on input "year-month-day" at bounding box center [368, 389] width 537 height 38
click at [649, 394] on span "Toggle calendar" at bounding box center [650, 389] width 30 height 30
click at [393, 581] on span "13" at bounding box center [382, 585] width 31 height 31
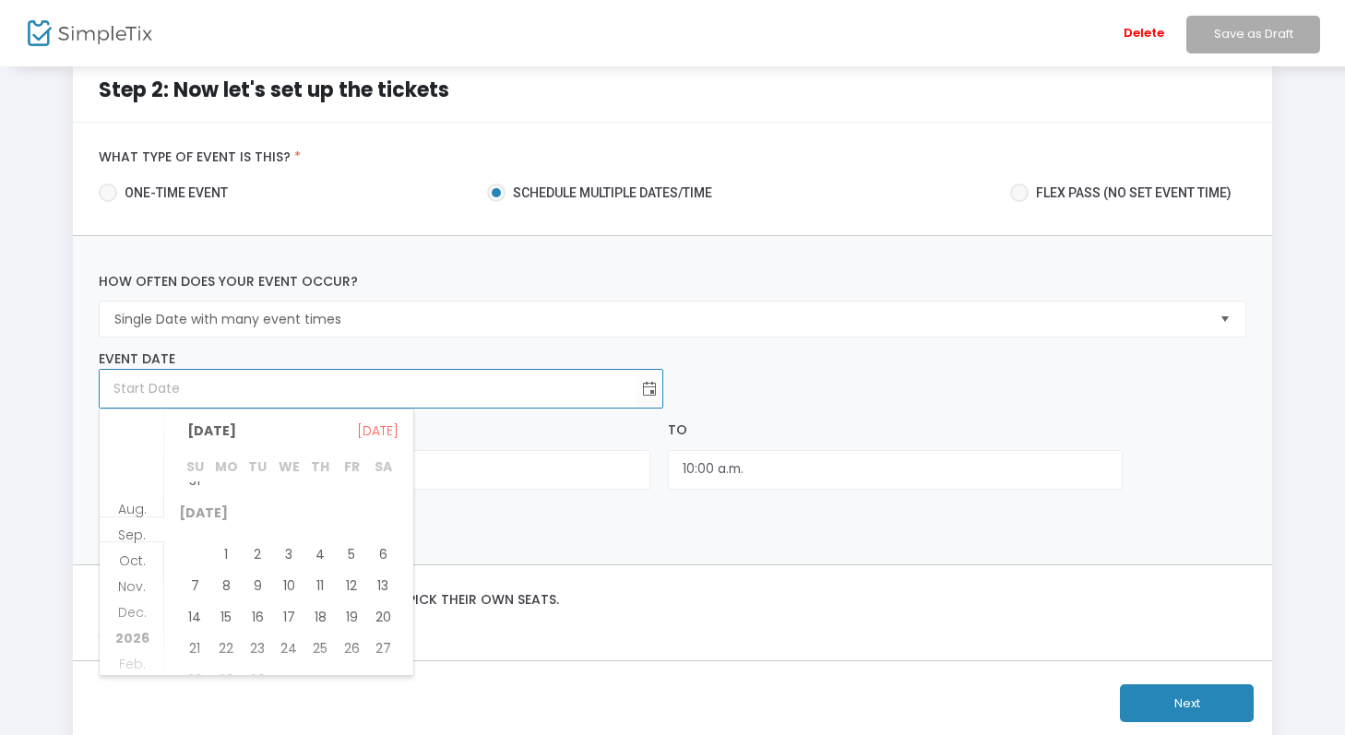
type input "[DATE]"
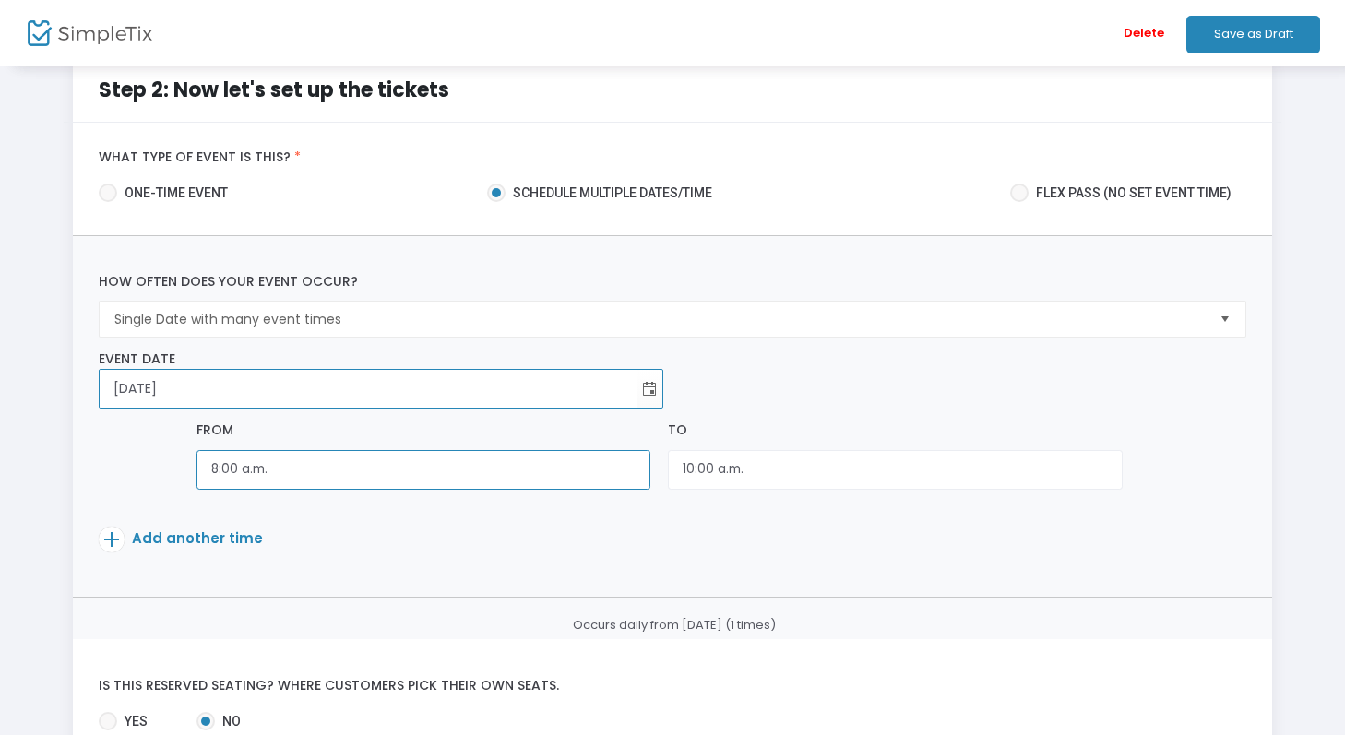
click at [463, 454] on input "8:00 a.m." at bounding box center [423, 470] width 454 height 40
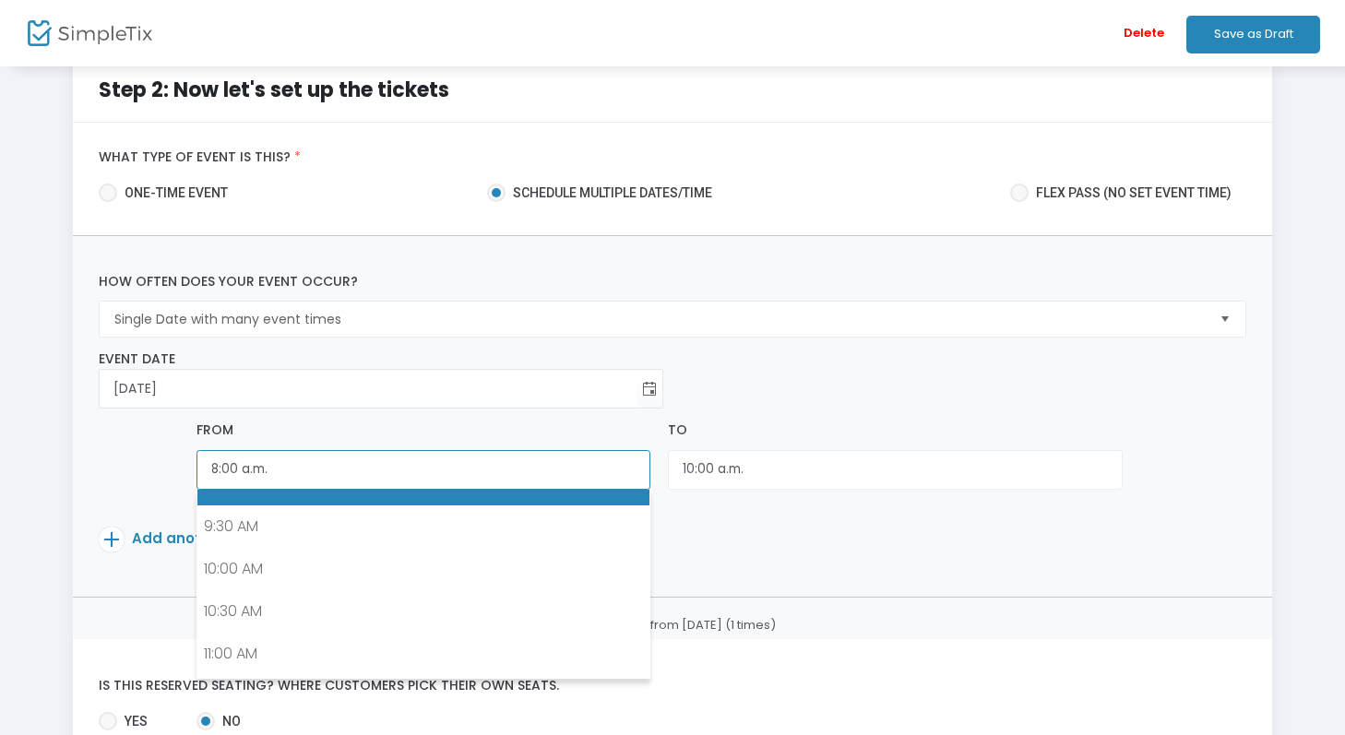
scroll to position [791, 0]
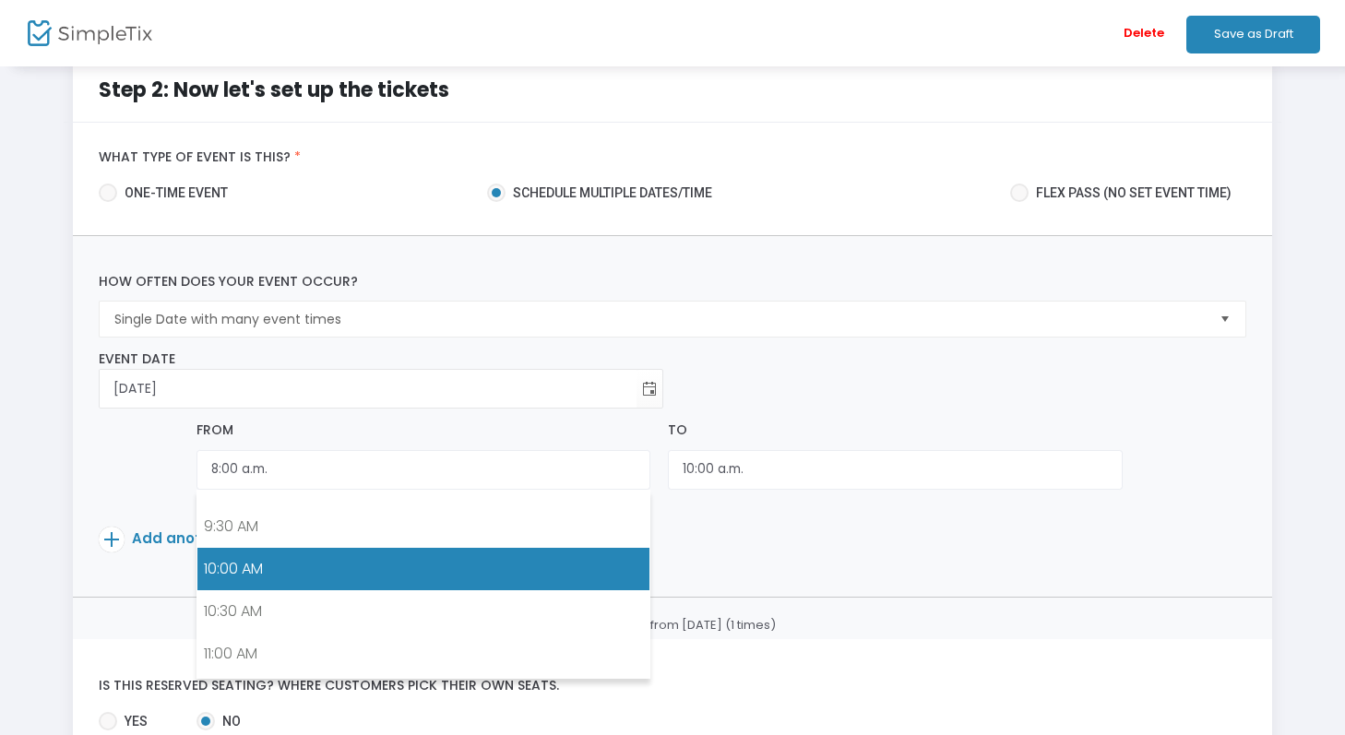
click at [340, 566] on link "10:00 AM" at bounding box center [423, 569] width 452 height 42
type input "10:00 a.m."
type input "12:00 p.m."
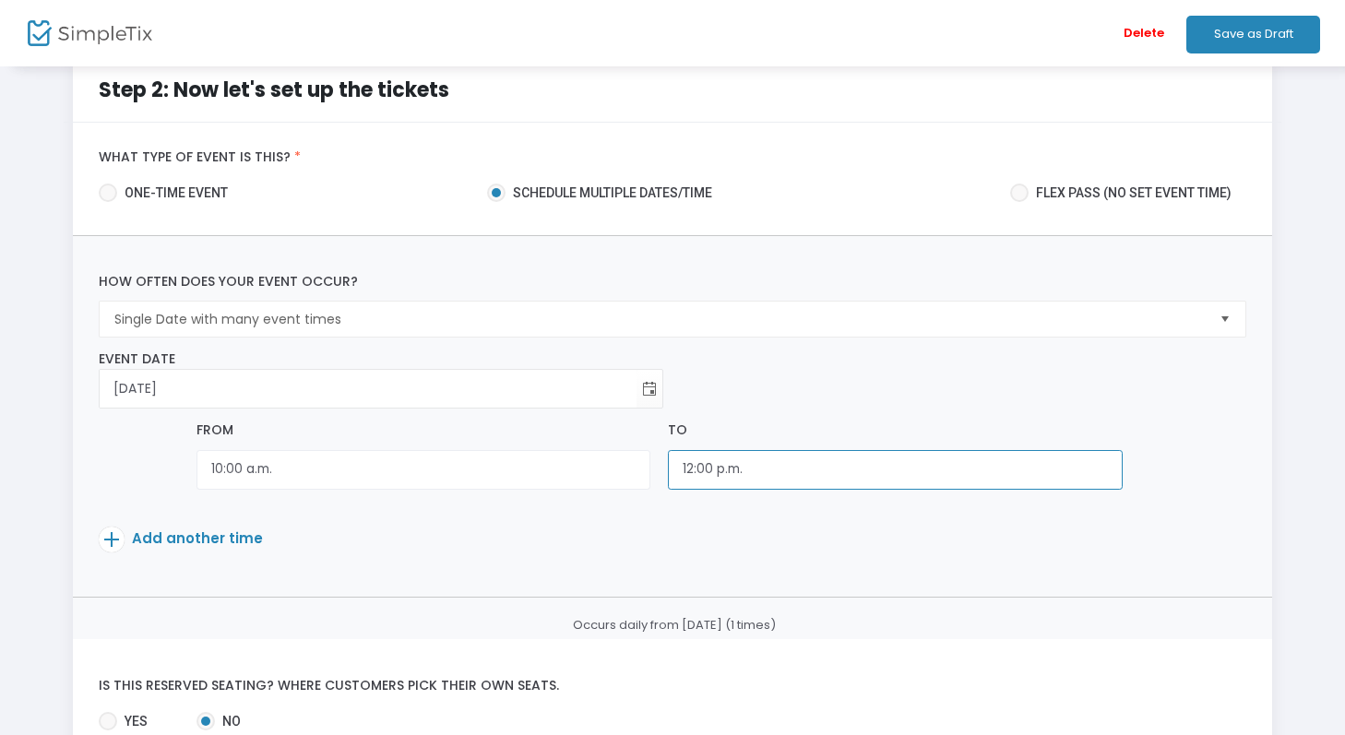
click at [712, 475] on input "12:00 p.m." at bounding box center [895, 470] width 454 height 40
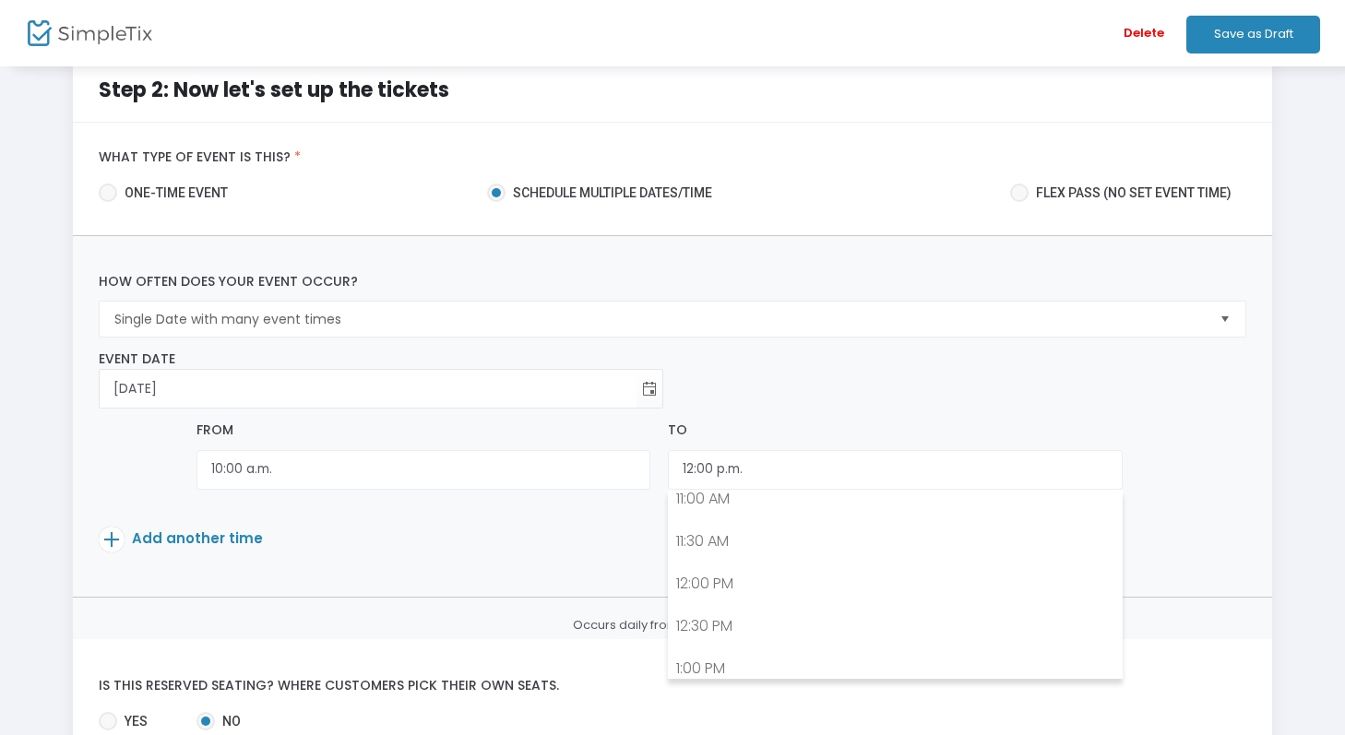
click at [453, 542] on p "Add another time" at bounding box center [625, 543] width 1052 height 32
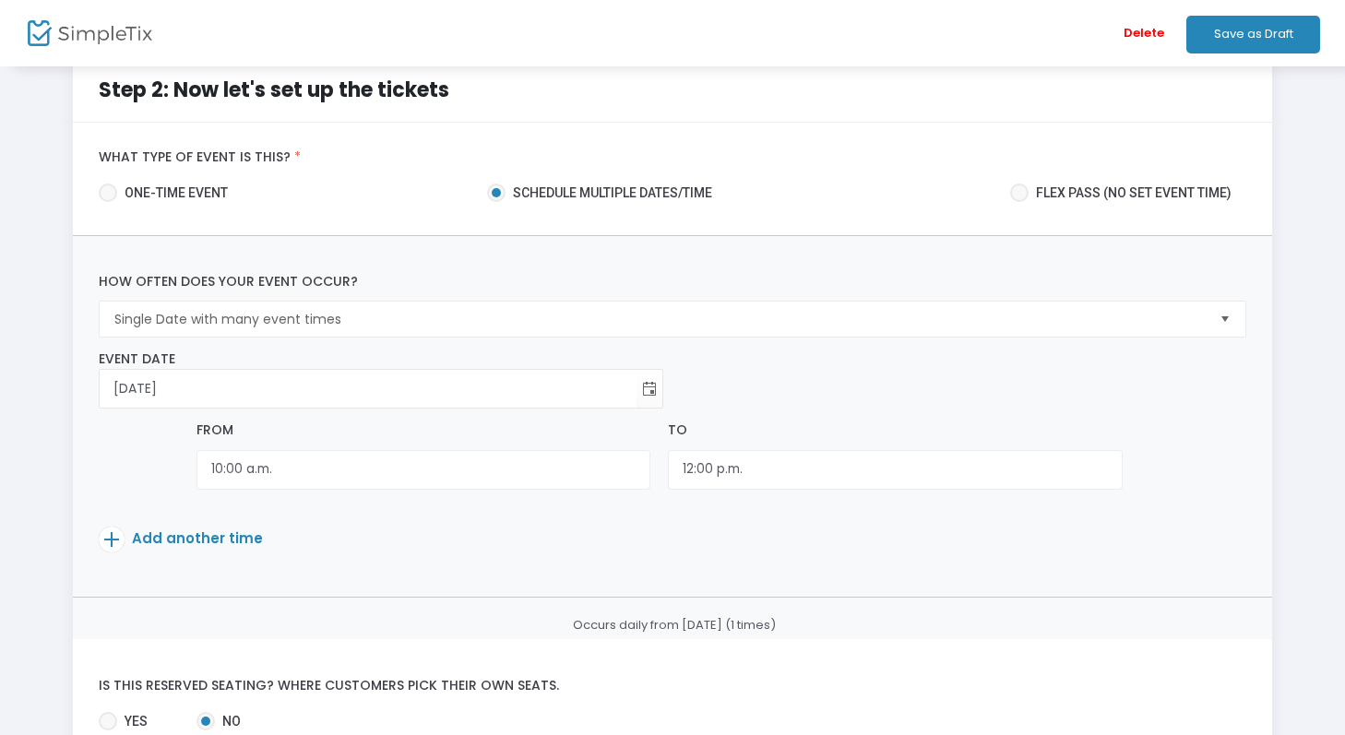
click at [173, 542] on span "Add another time" at bounding box center [197, 538] width 131 height 19
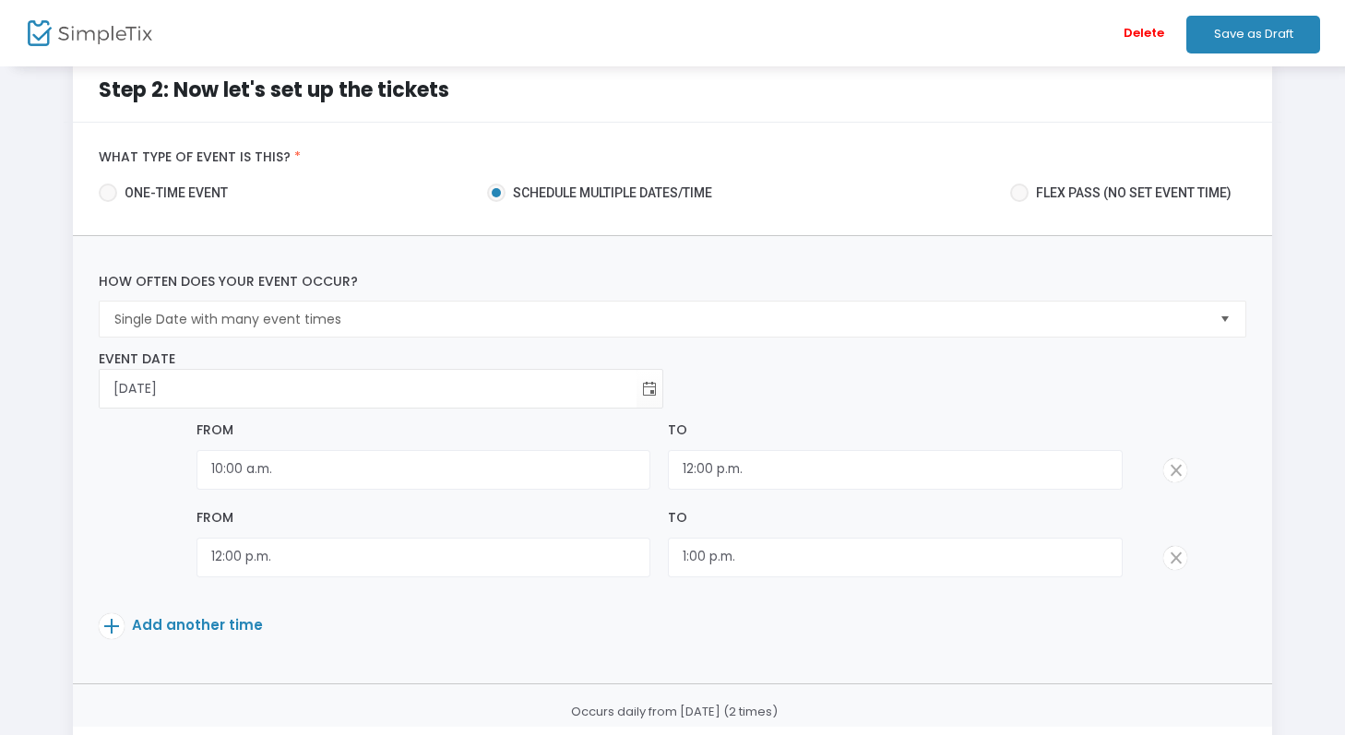
click at [1176, 559] on span at bounding box center [1175, 558] width 24 height 24
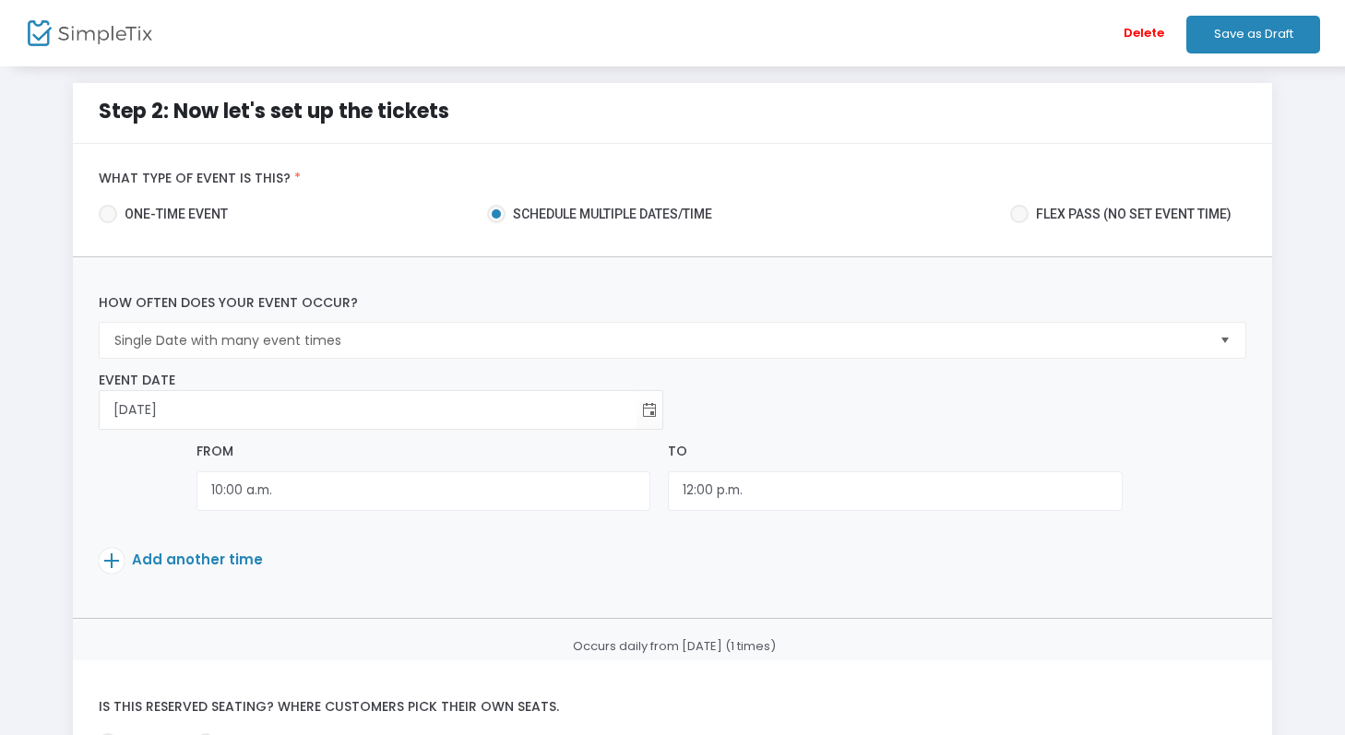
scroll to position [10, 0]
click at [1102, 210] on span "Flex pass (no set event time)" at bounding box center [1130, 213] width 203 height 19
click at [1019, 222] on input "Flex pass (no set event time)" at bounding box center [1018, 222] width 1 height 1
radio input "true"
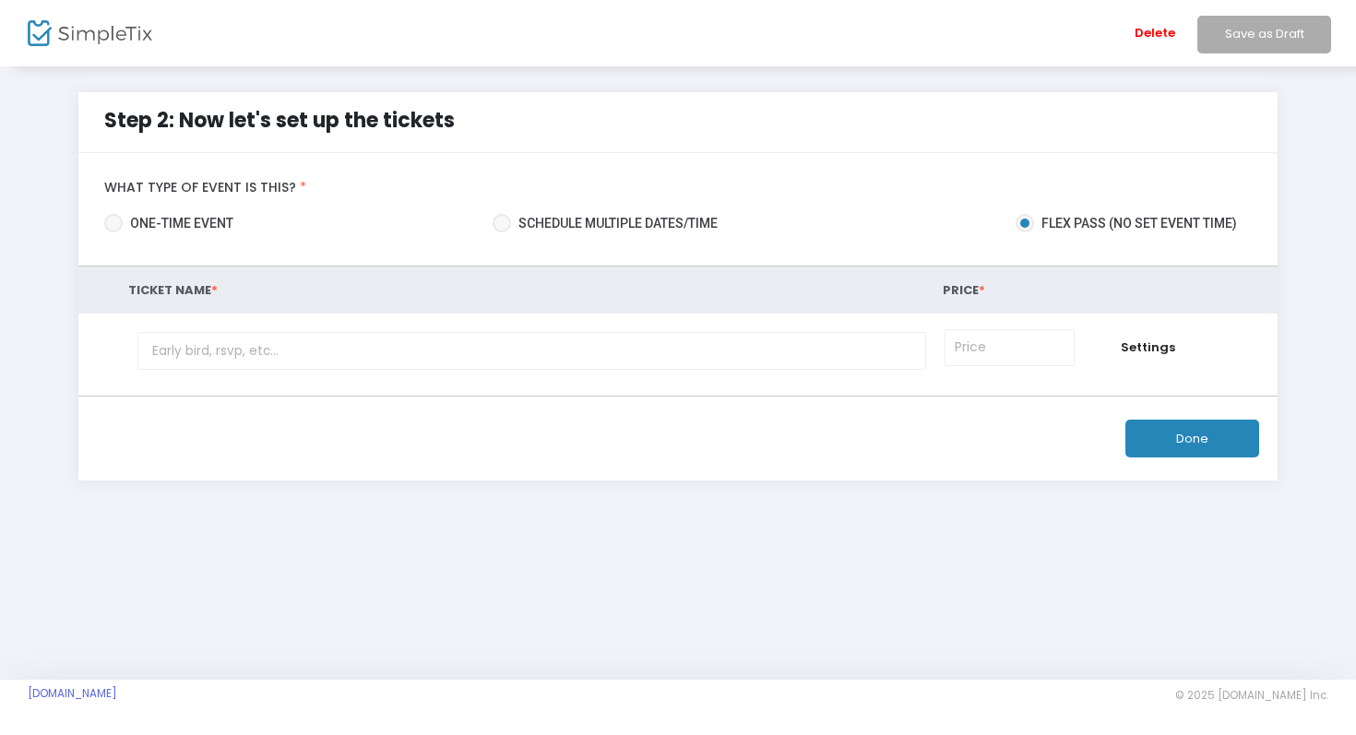
click at [547, 248] on div "What type of event is this? * one-time event Schedule multiple dates/time Flex …" at bounding box center [678, 209] width 1200 height 113
click at [528, 226] on span "Schedule multiple dates/time" at bounding box center [614, 223] width 207 height 19
click at [502, 232] on input "Schedule multiple dates/time" at bounding box center [501, 232] width 1 height 1
radio input "true"
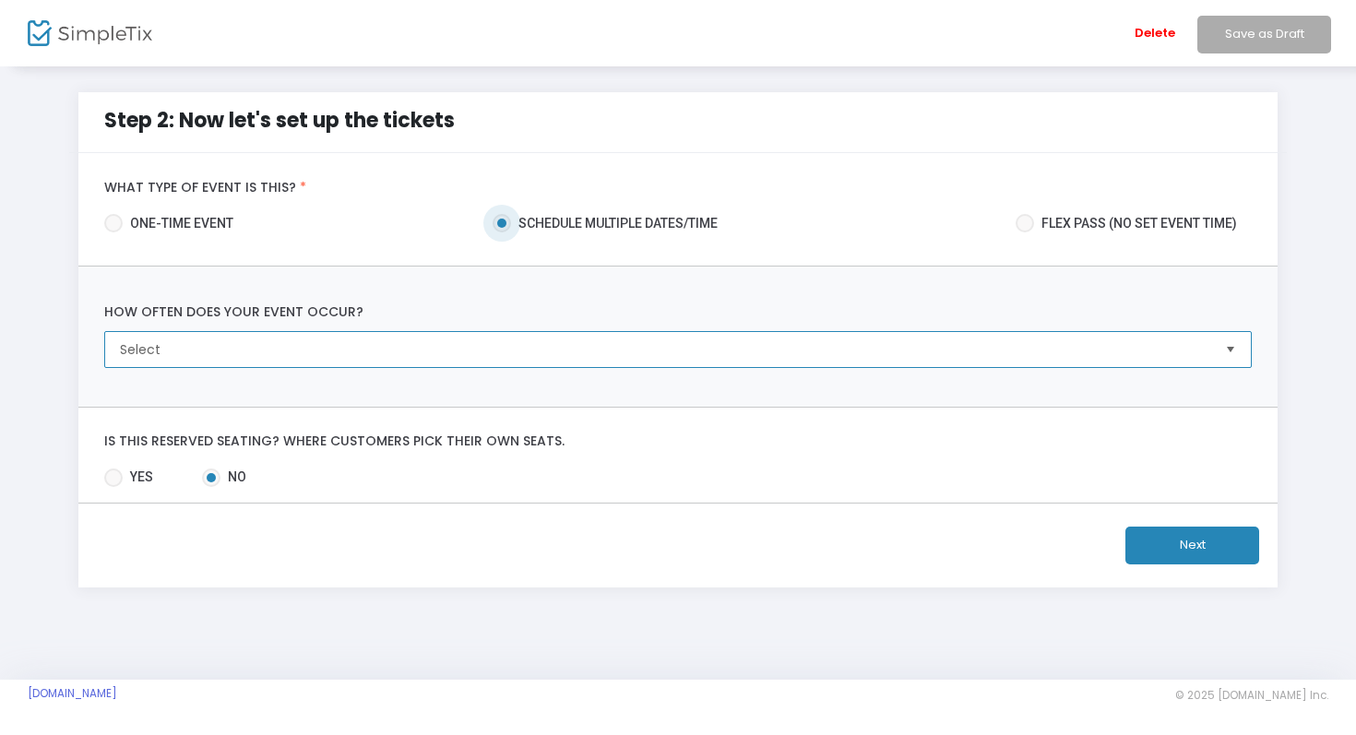
click at [418, 349] on span "Select" at bounding box center [665, 349] width 1090 height 18
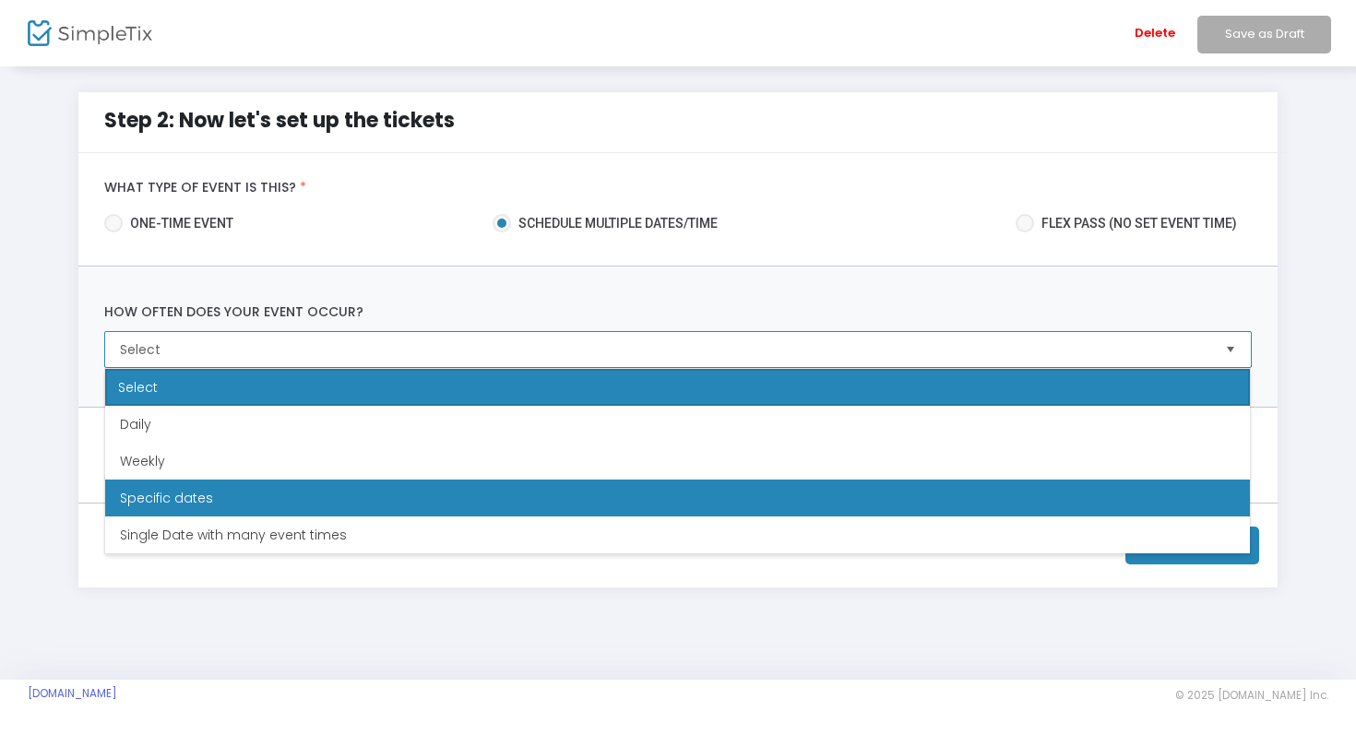
click at [302, 512] on li "Specific dates" at bounding box center [677, 498] width 1145 height 37
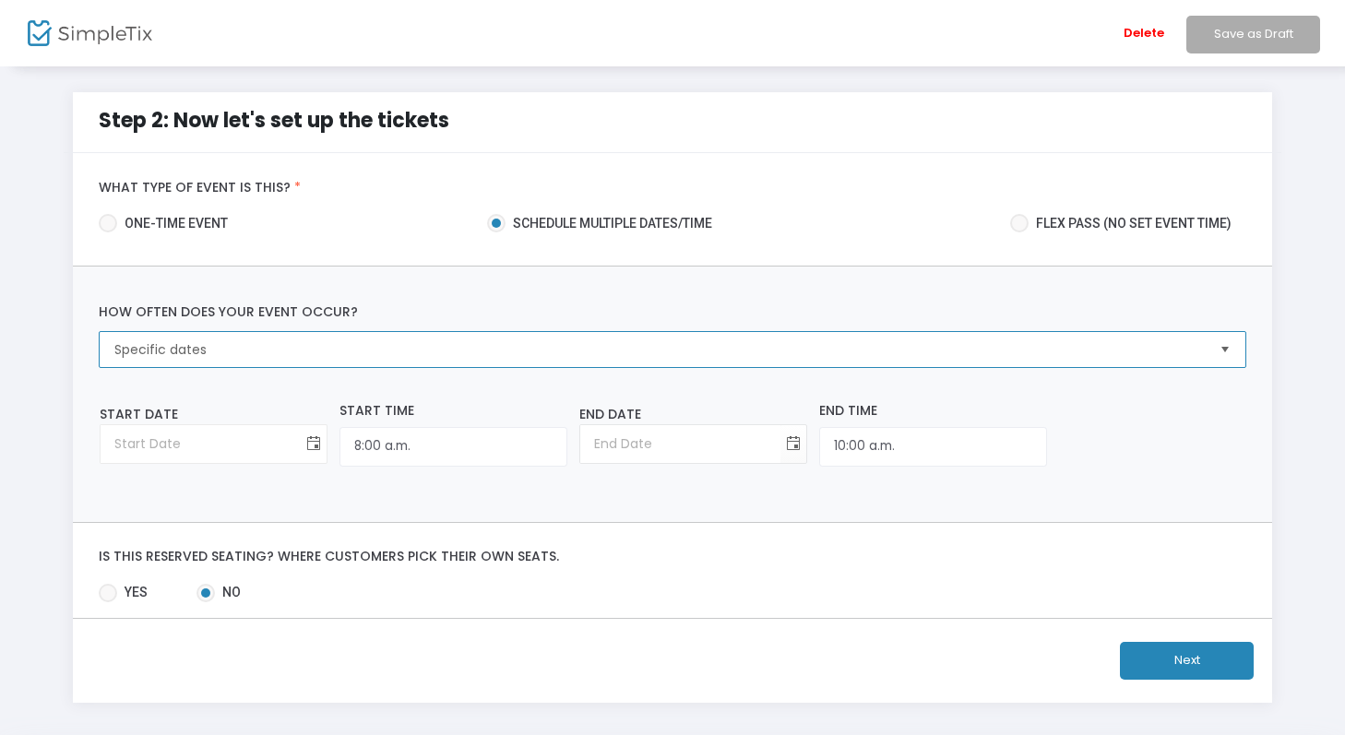
click at [299, 438] on span "Toggle calendar" at bounding box center [314, 444] width 30 height 30
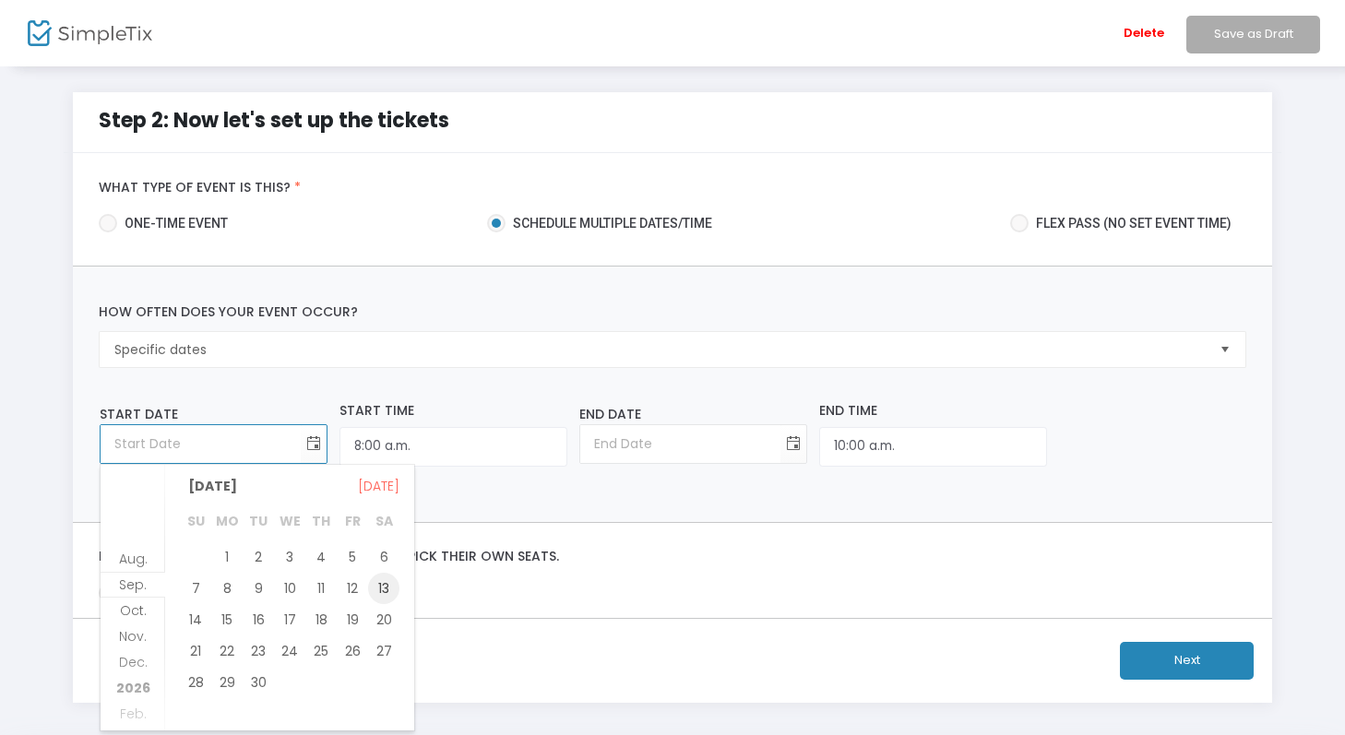
click at [386, 583] on span "13" at bounding box center [383, 588] width 31 height 31
type input "[DATE]"
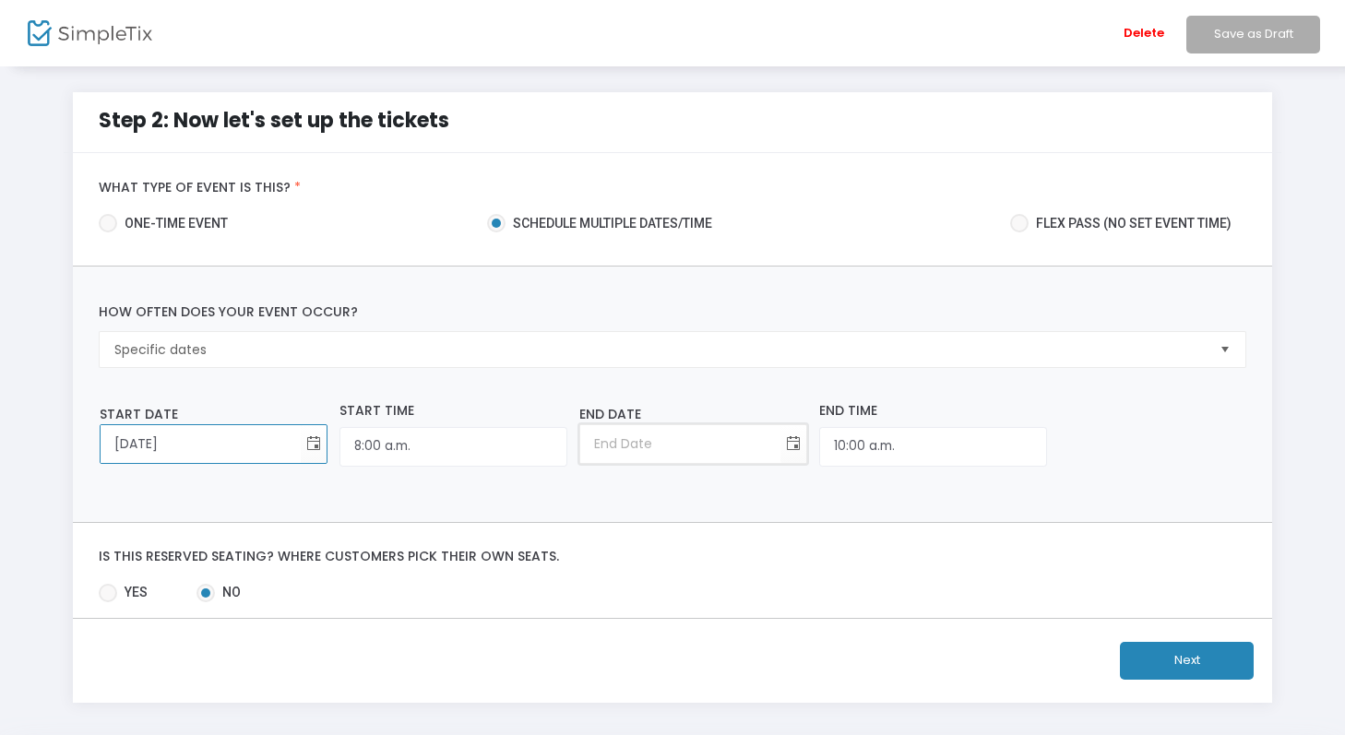
type input "year-month-day"
click at [580, 437] on input "year-month-day" at bounding box center [680, 444] width 200 height 38
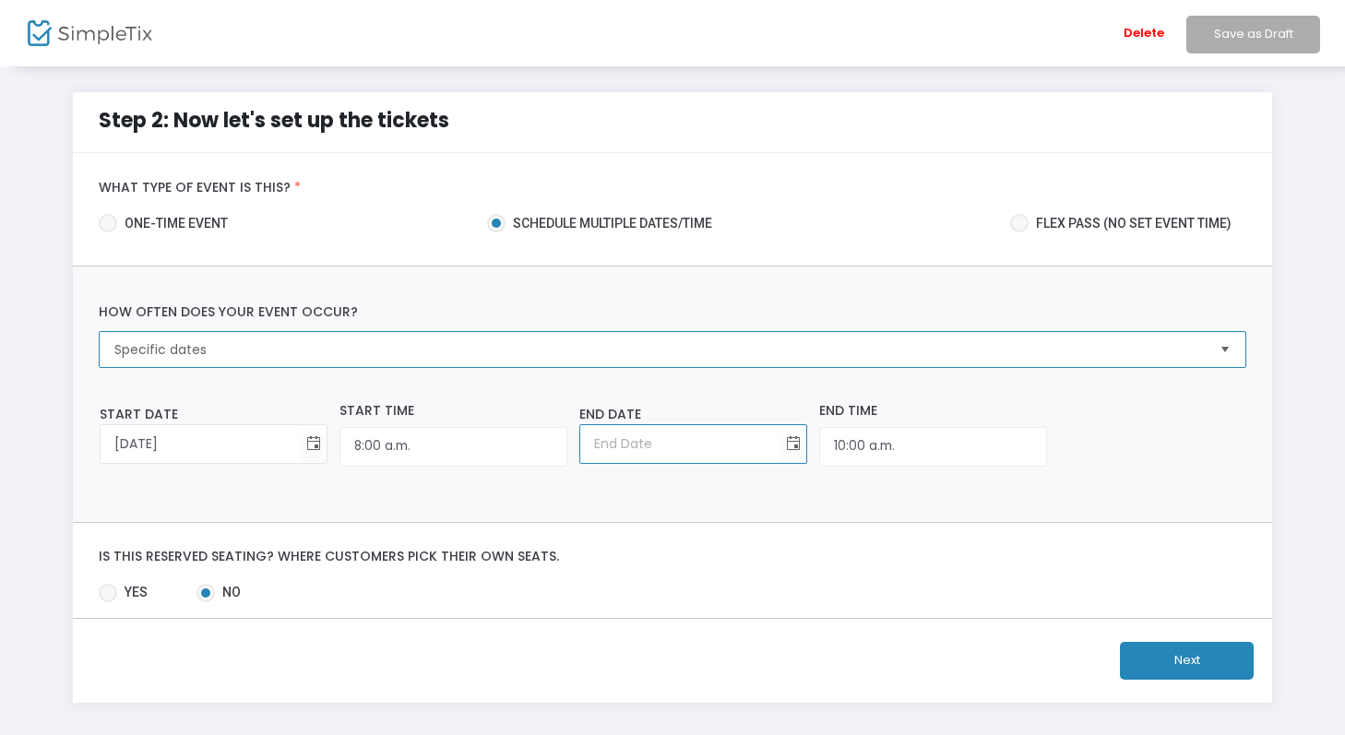
click at [482, 349] on span "Specific dates" at bounding box center [659, 349] width 1090 height 18
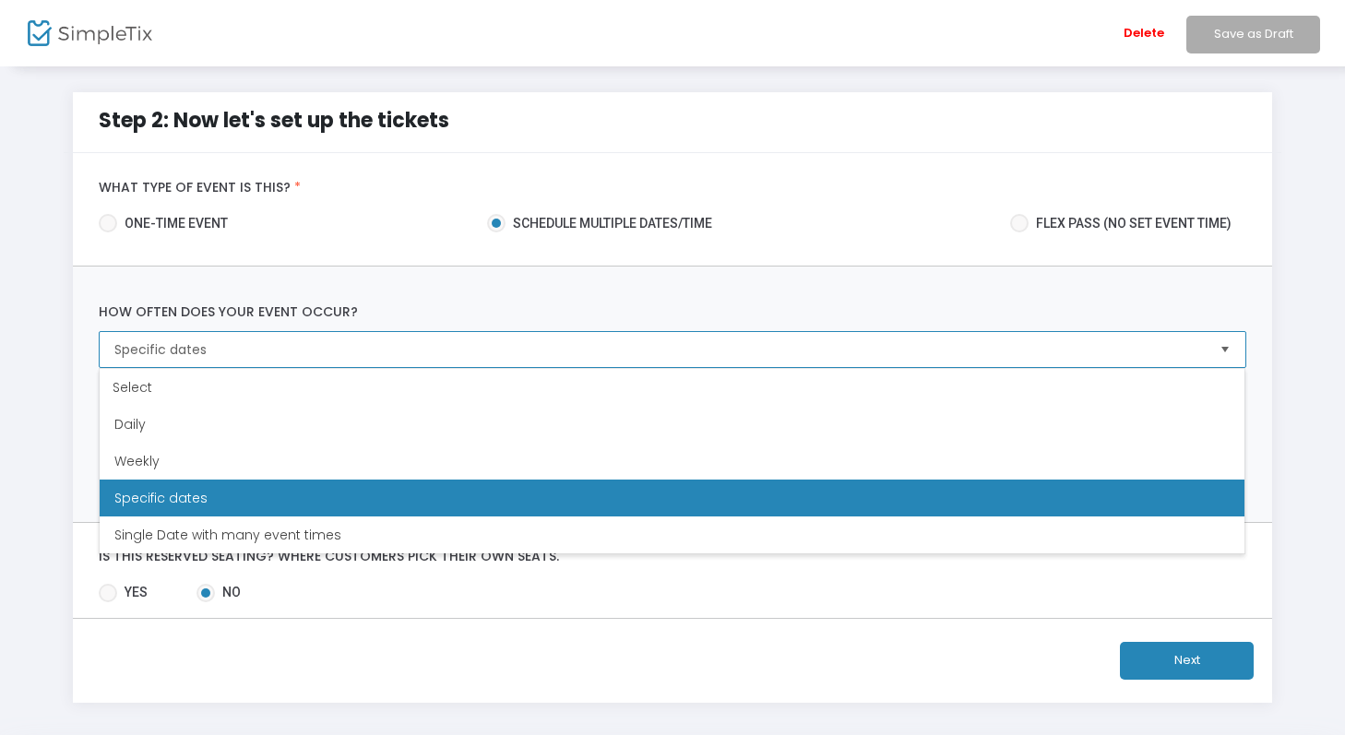
click at [296, 513] on li "Specific dates" at bounding box center [672, 498] width 1145 height 37
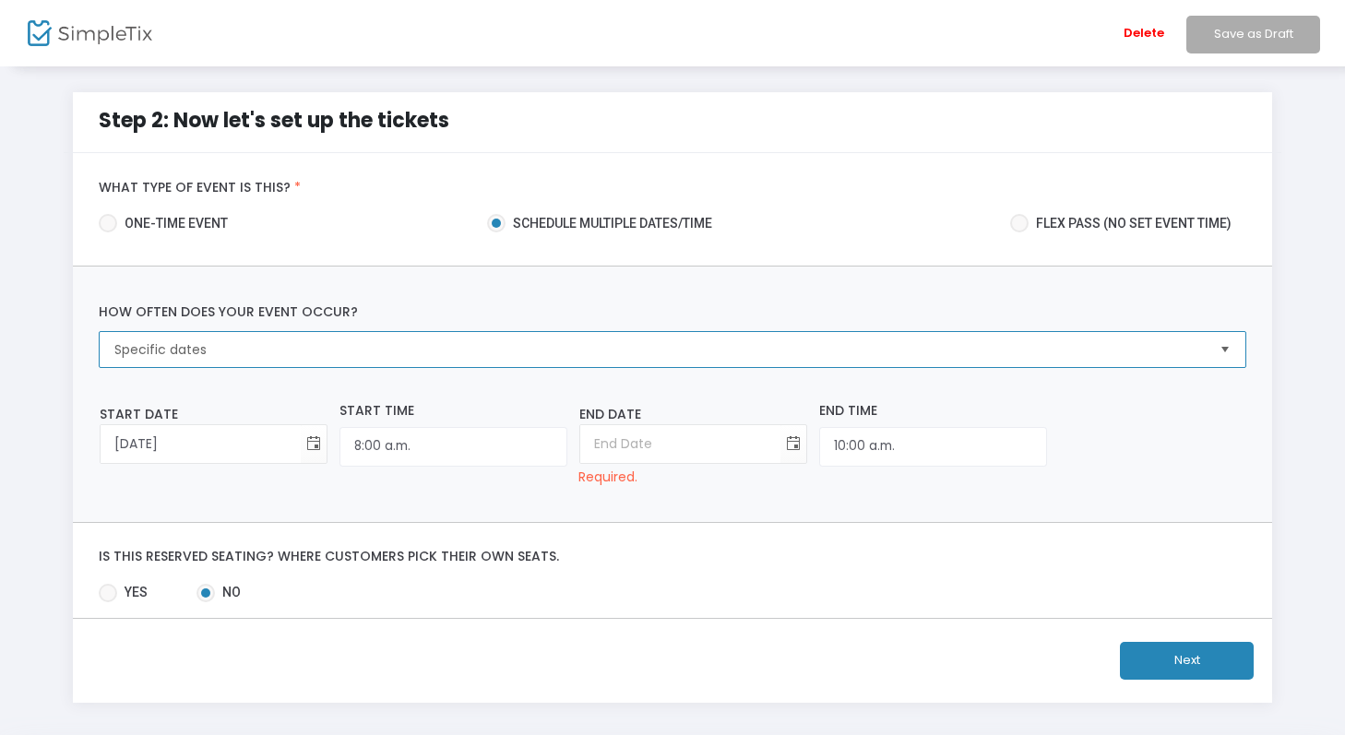
click at [434, 341] on span "Specific dates" at bounding box center [659, 349] width 1090 height 18
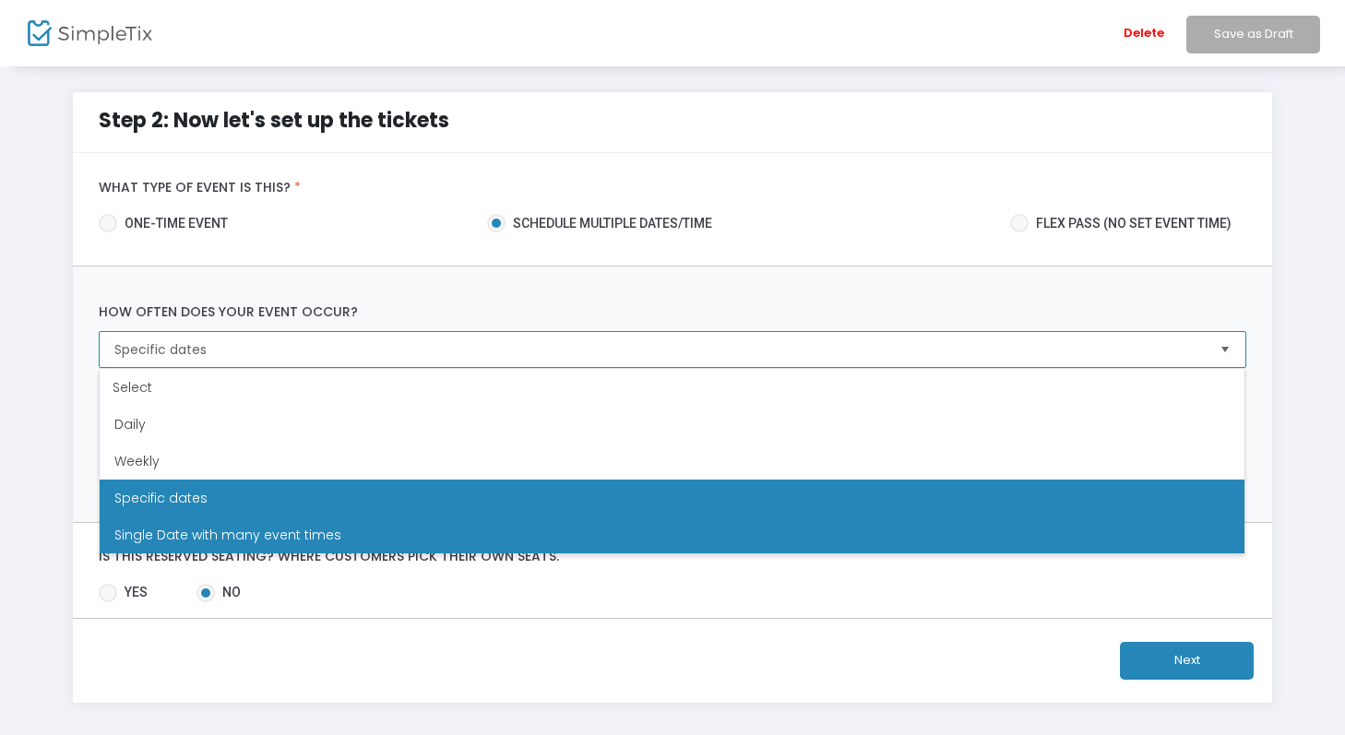
click at [320, 530] on span "Single Date with many event times" at bounding box center [227, 535] width 227 height 18
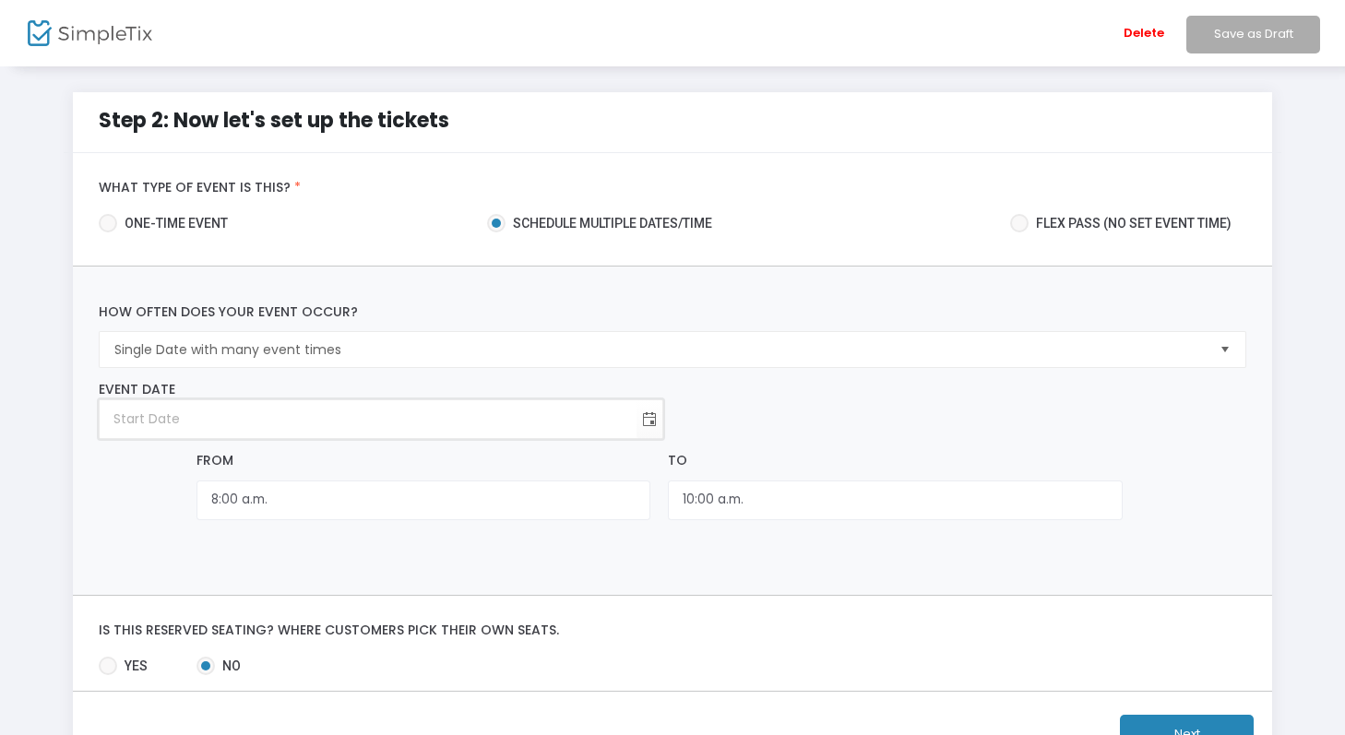
type input "year-month-day"
click at [328, 400] on input "year-month-day" at bounding box center [368, 419] width 537 height 38
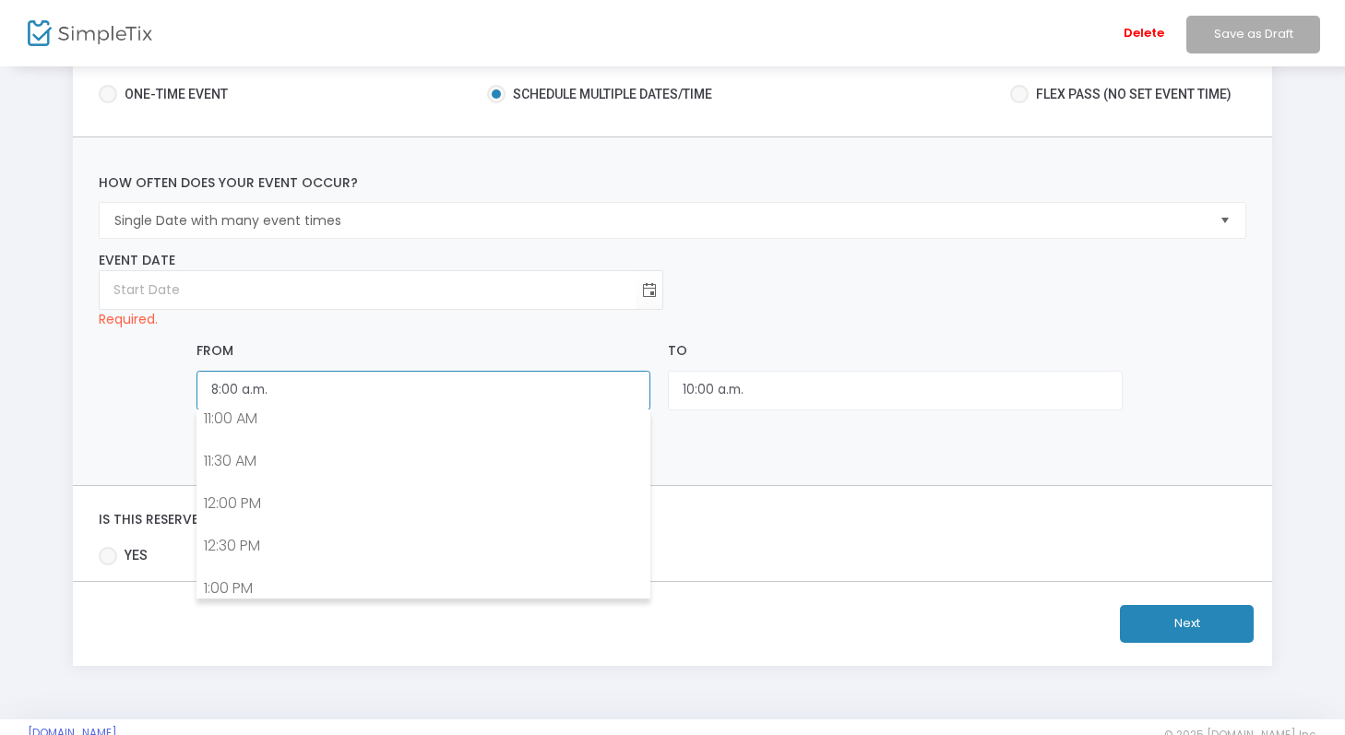
click at [632, 394] on div "From 8:00 a.m." at bounding box center [423, 379] width 472 height 76
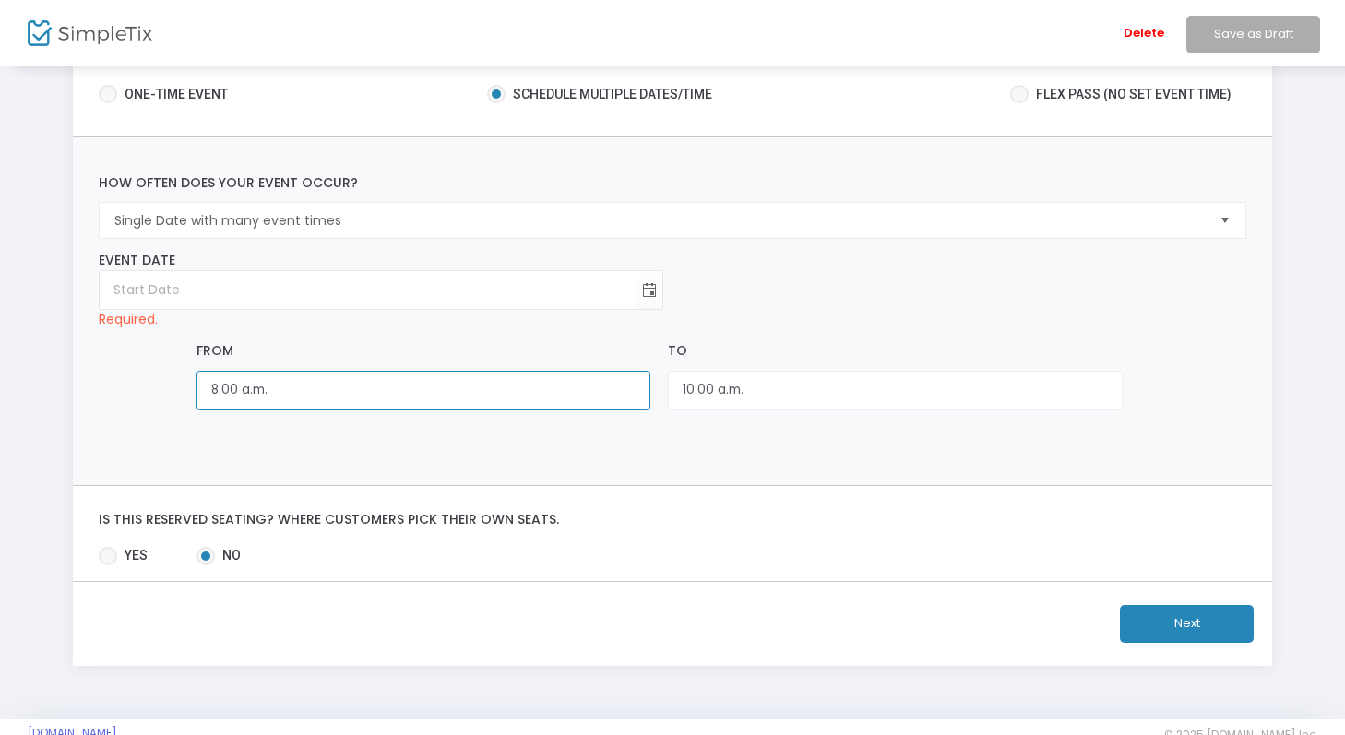
click at [594, 375] on input "8:00 a.m." at bounding box center [423, 391] width 454 height 40
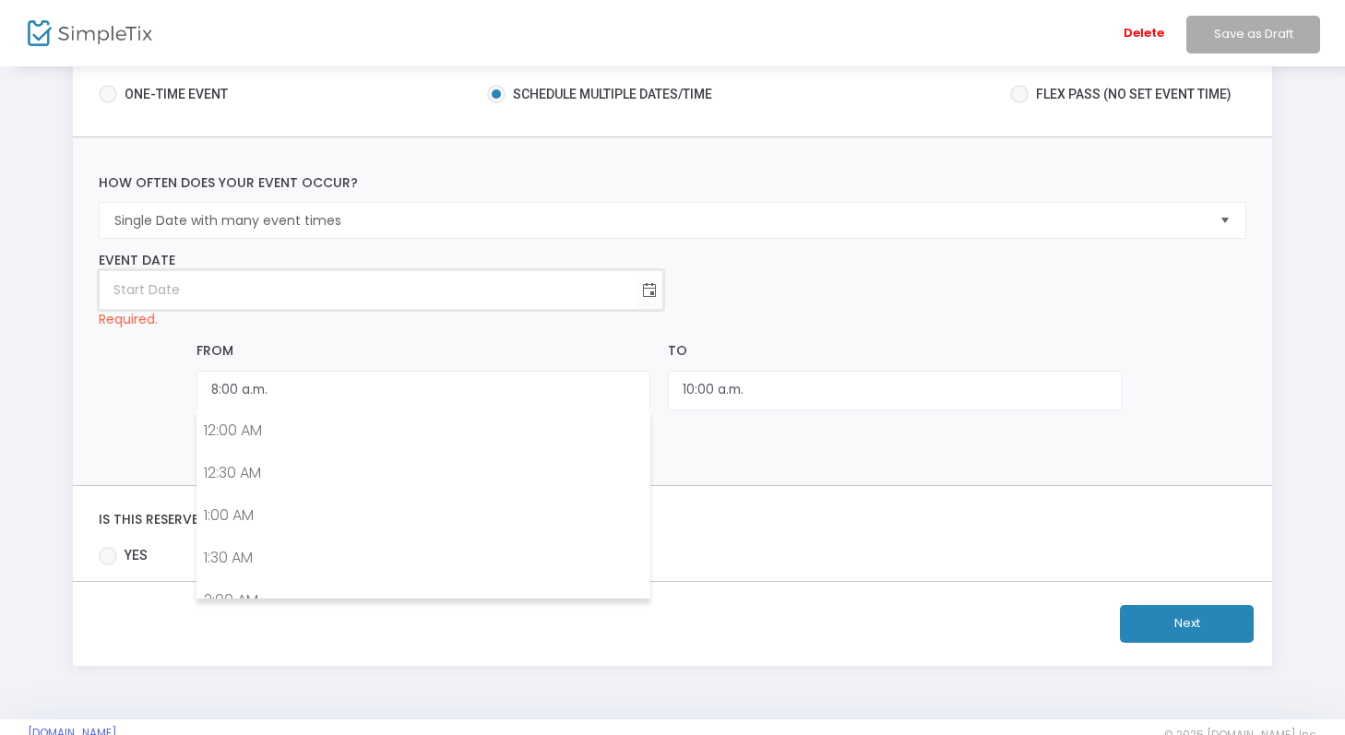
type input "year-month-day"
click at [554, 287] on input "year-month-day" at bounding box center [368, 290] width 537 height 38
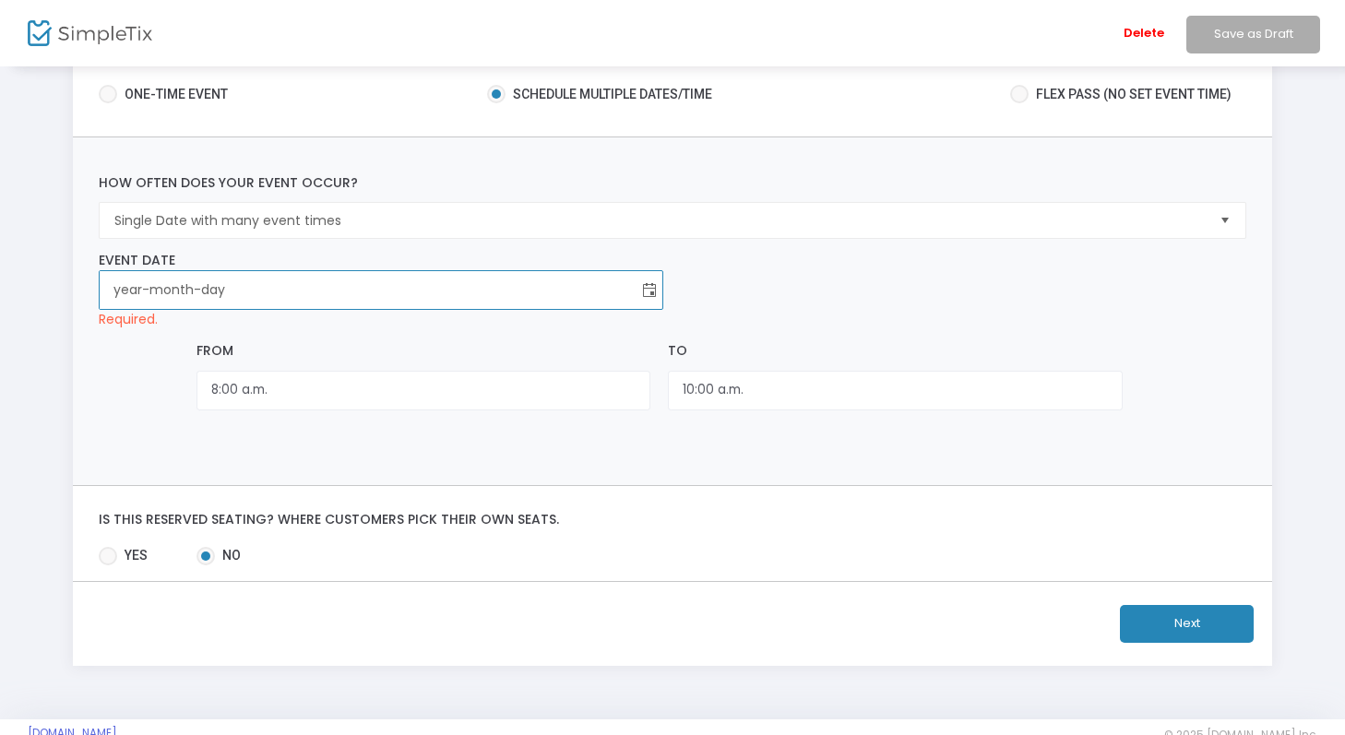
click at [640, 287] on span "Toggle calendar" at bounding box center [650, 290] width 30 height 30
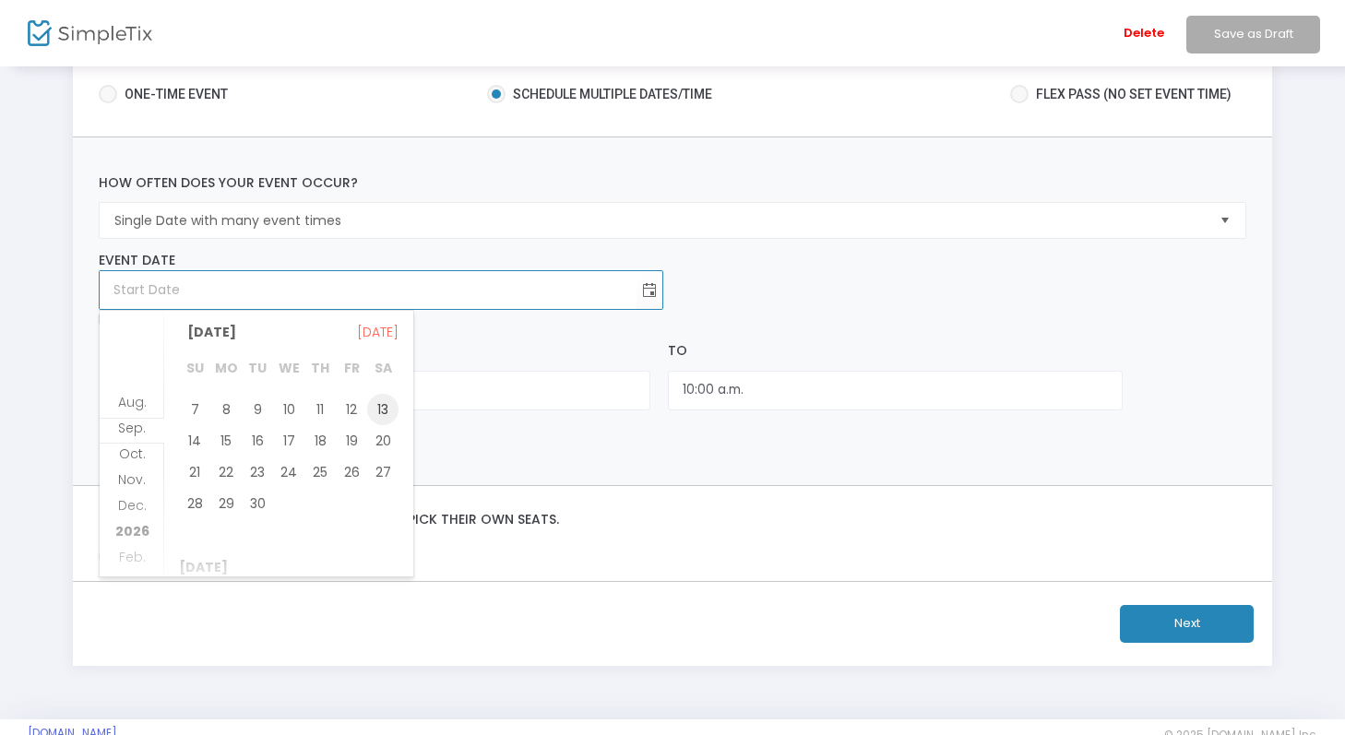
click at [391, 405] on span "13" at bounding box center [382, 409] width 31 height 31
type input "[DATE]"
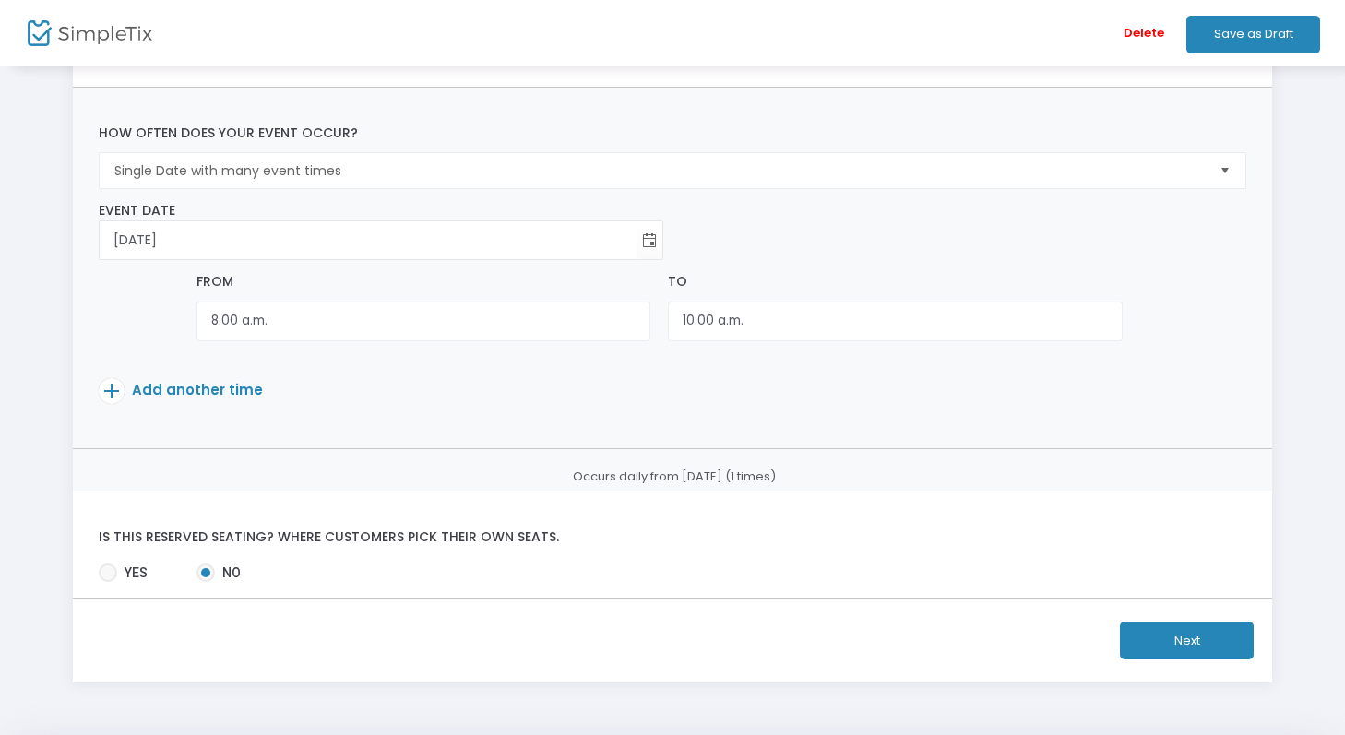
click at [1153, 649] on button "Next" at bounding box center [1187, 641] width 134 height 38
